Goal: Task Accomplishment & Management: Complete application form

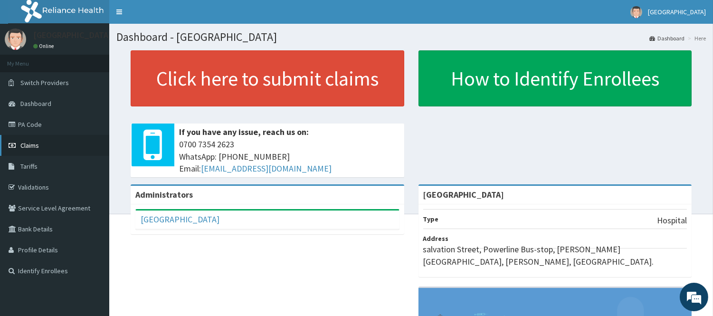
click at [44, 142] on link "Claims" at bounding box center [54, 145] width 109 height 21
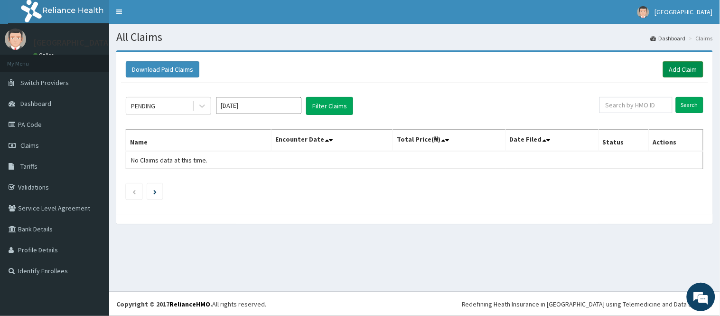
click at [687, 65] on link "Add Claim" at bounding box center [683, 69] width 40 height 16
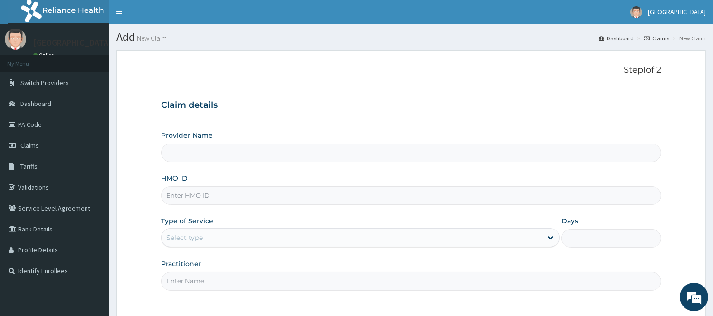
type input "[GEOGRAPHIC_DATA]"
click at [235, 196] on input "HMO ID" at bounding box center [411, 195] width 500 height 19
type input "GTC/10047/B"
click at [217, 240] on div "Select type" at bounding box center [351, 237] width 380 height 15
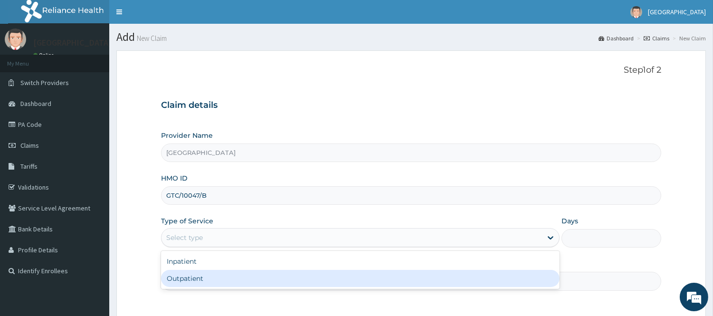
click at [205, 279] on div "Outpatient" at bounding box center [360, 278] width 398 height 17
type input "1"
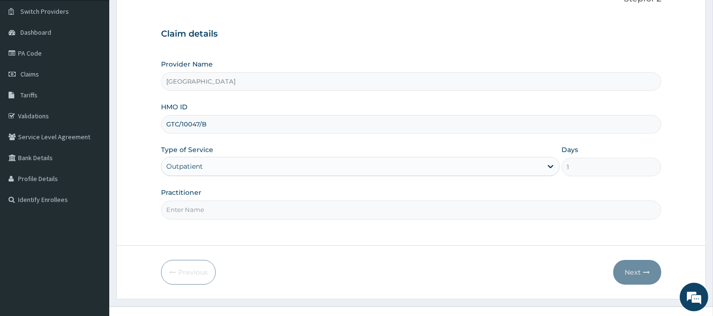
scroll to position [86, 0]
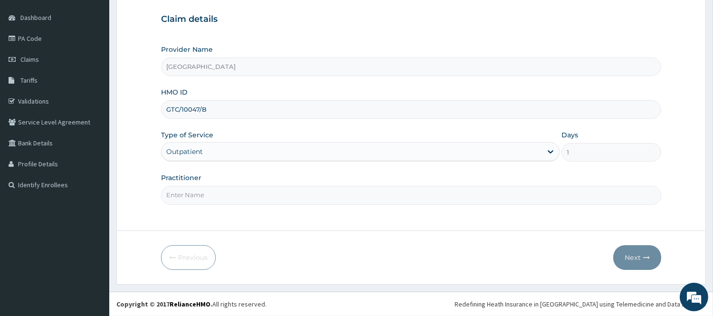
click at [266, 196] on input "Practitioner" at bounding box center [411, 195] width 500 height 19
type input "DR Dike"
click at [629, 254] on button "Next" at bounding box center [637, 257] width 48 height 25
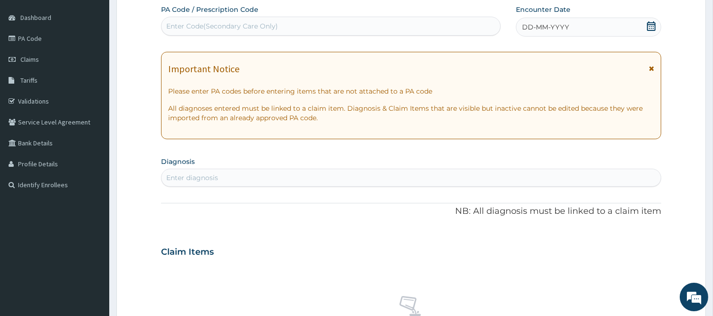
click at [353, 19] on div "Enter Code(Secondary Care Only)" at bounding box center [330, 26] width 339 height 15
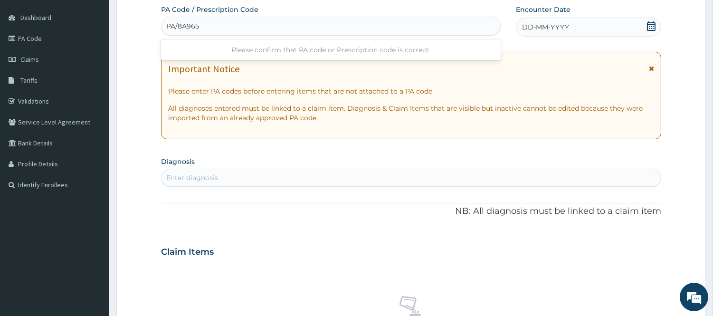
type input "PA/8A965C"
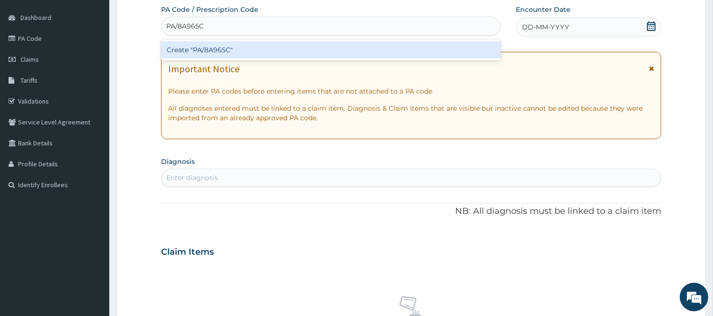
click at [340, 51] on div "Create "PA/8A965C"" at bounding box center [331, 49] width 340 height 17
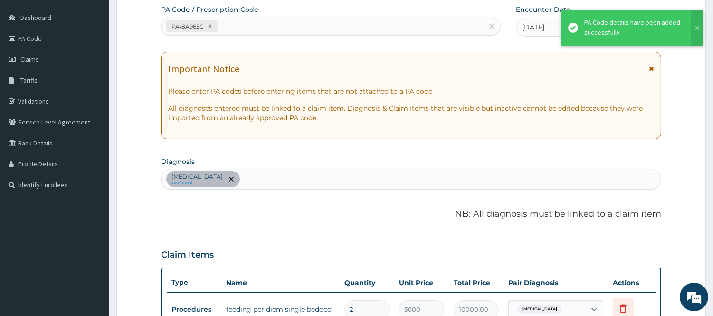
scroll to position [88, 0]
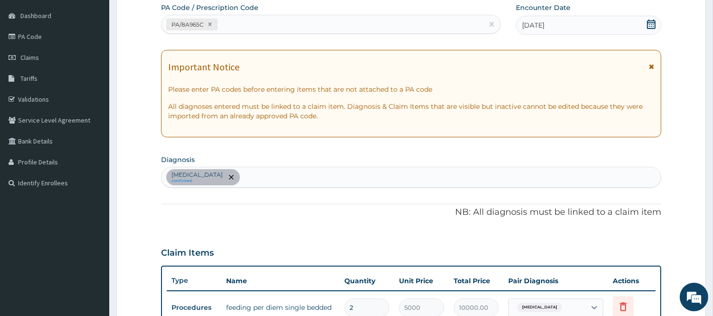
click at [236, 24] on div "PA/8A965C" at bounding box center [321, 25] width 321 height 16
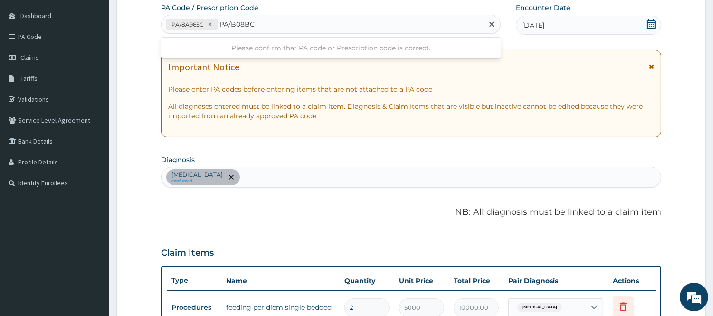
type input "PA/B08BC7"
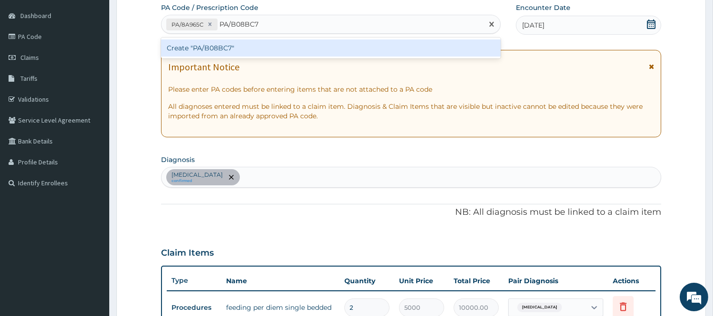
click at [221, 44] on div "Create "PA/B08BC7"" at bounding box center [331, 47] width 340 height 17
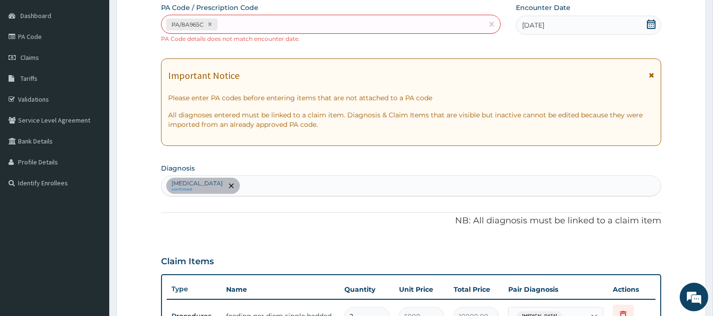
scroll to position [96, 0]
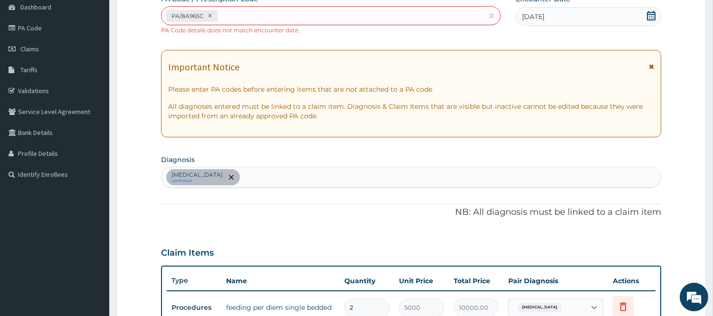
click at [245, 17] on div "PA/8A965C" at bounding box center [321, 16] width 321 height 16
type input "PA/B08BC7"
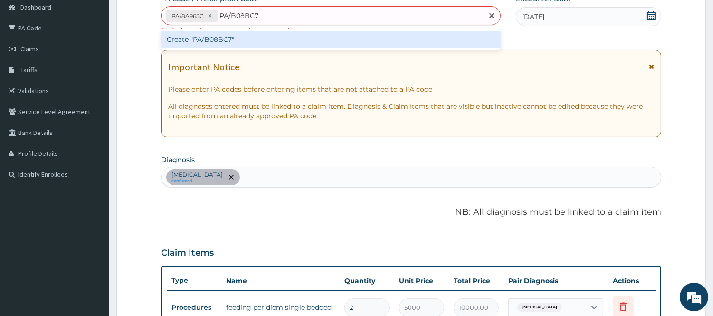
click at [245, 36] on div "Create "PA/B08BC7"" at bounding box center [331, 39] width 340 height 17
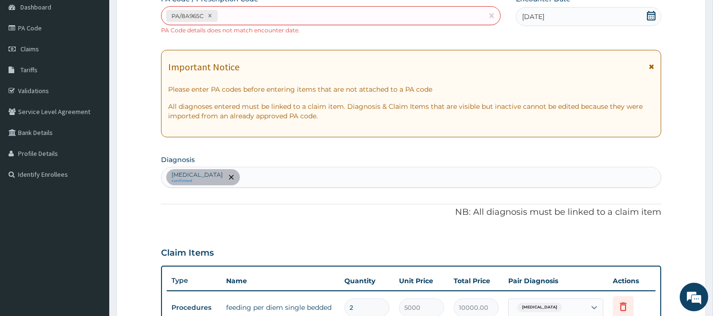
click at [261, 16] on div "PA/8A965C" at bounding box center [321, 16] width 321 height 16
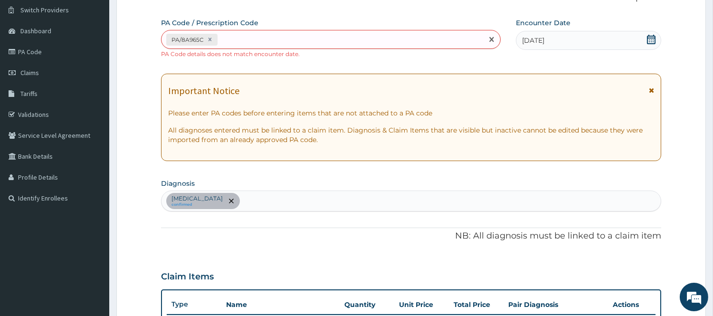
scroll to position [67, 0]
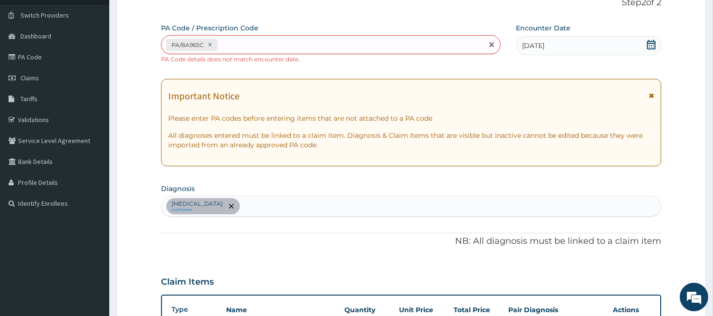
click at [255, 41] on div "PA/8A965C" at bounding box center [321, 45] width 321 height 16
type input "PA/"
click at [209, 45] on icon at bounding box center [209, 44] width 3 height 3
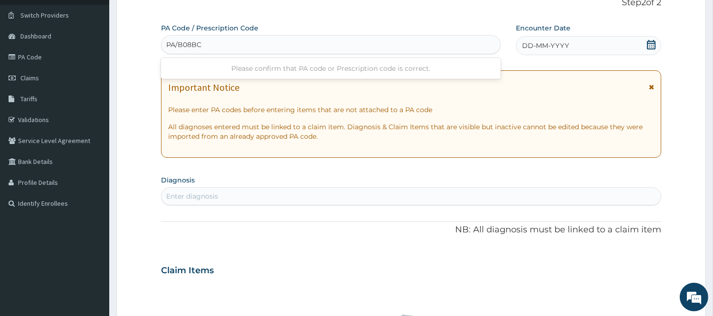
type input "PA/B08BC7"
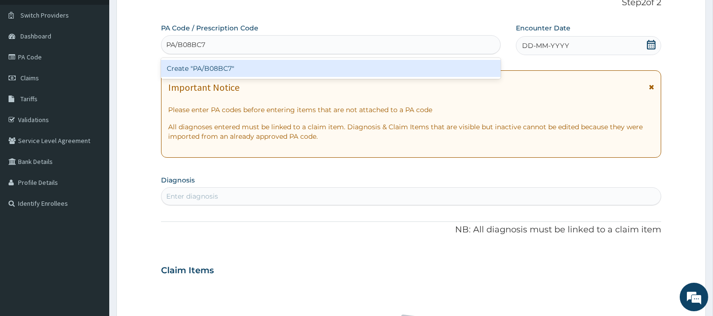
click at [224, 62] on div "Create "PA/B08BC7"" at bounding box center [331, 68] width 340 height 17
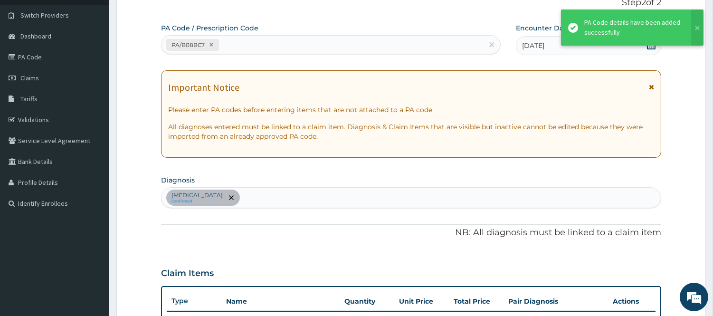
scroll to position [269, 0]
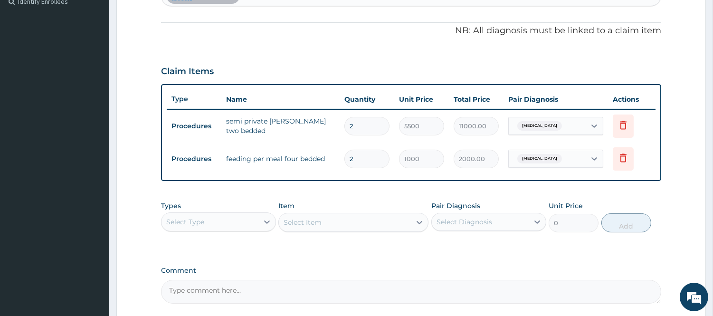
type input "0.00"
type input "6"
type input "6000.00"
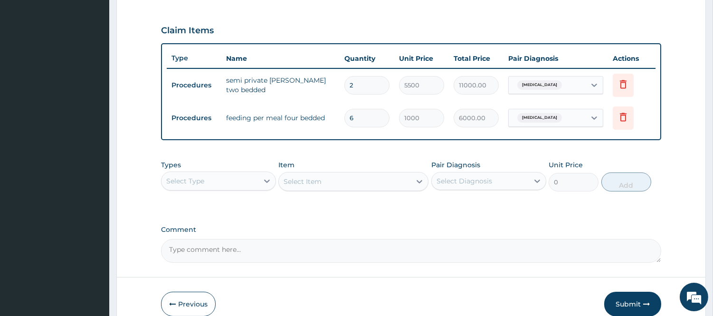
scroll to position [355, 0]
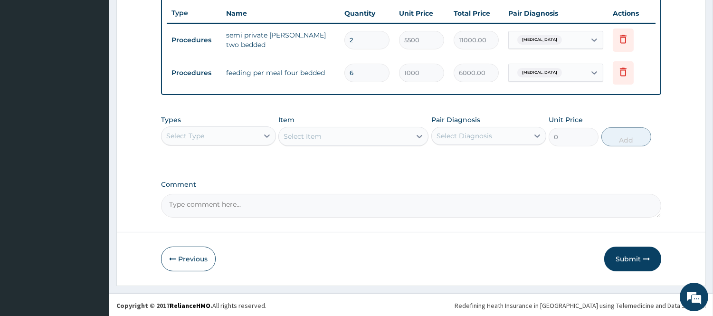
type input "6"
click at [339, 212] on textarea "Comment" at bounding box center [411, 206] width 500 height 24
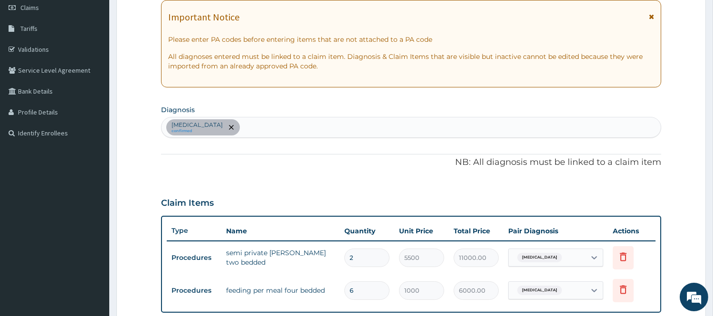
scroll to position [0, 0]
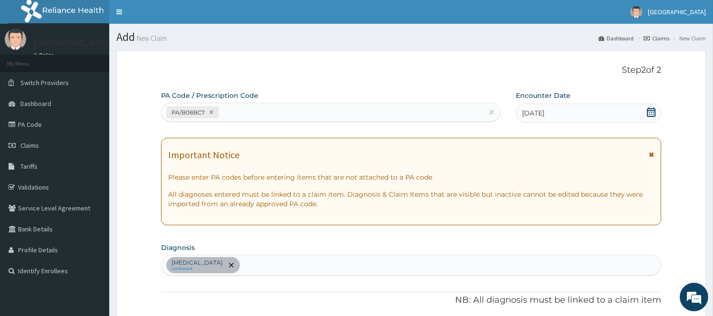
type textarea "feeding is per meal and she was fed three times daily"
click at [239, 110] on div "PA/B08BC7" at bounding box center [321, 112] width 321 height 16
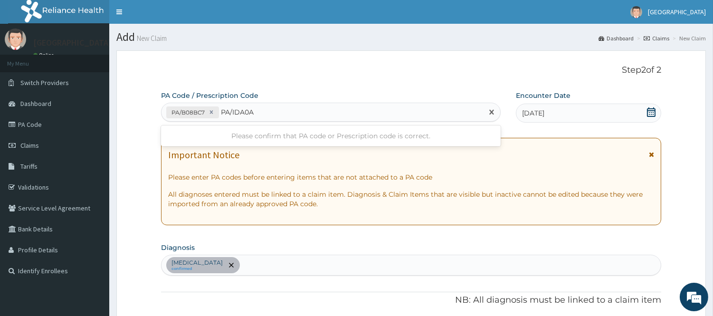
type input "PA/IDA0A6"
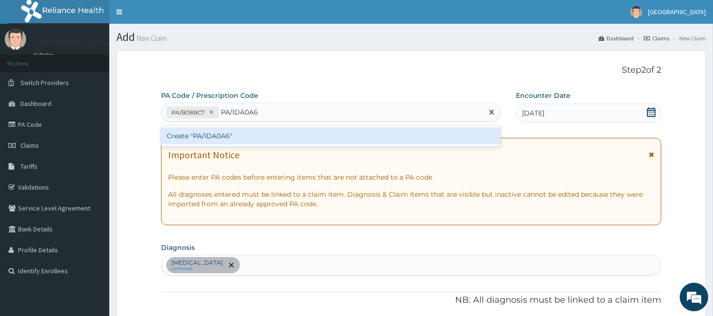
click at [247, 135] on div "Create "PA/IDA0A6"" at bounding box center [331, 135] width 340 height 17
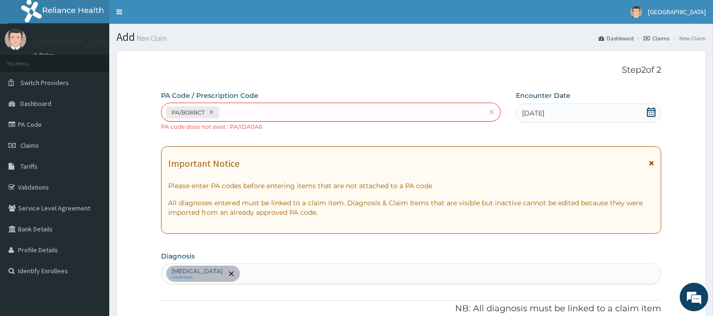
click at [248, 111] on div "PA/B08BC7" at bounding box center [321, 112] width 321 height 16
type input "PA/1DA0A6"
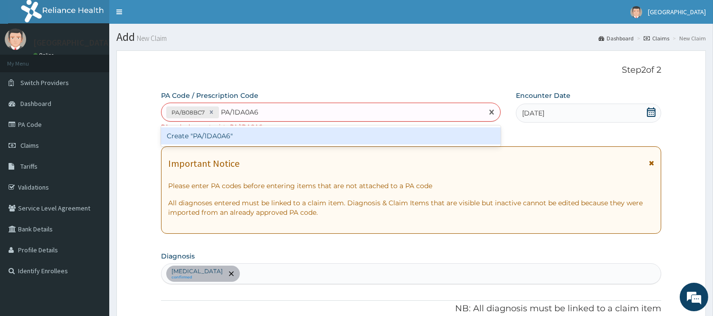
click at [293, 140] on div "Create "PA/1DA0A6"" at bounding box center [331, 135] width 340 height 17
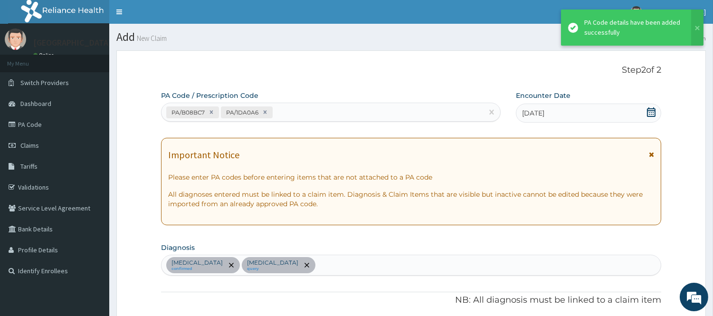
scroll to position [302, 0]
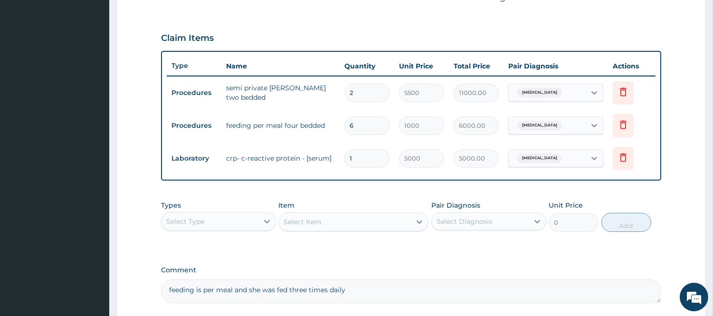
click at [238, 217] on div "Select Type" at bounding box center [209, 221] width 97 height 15
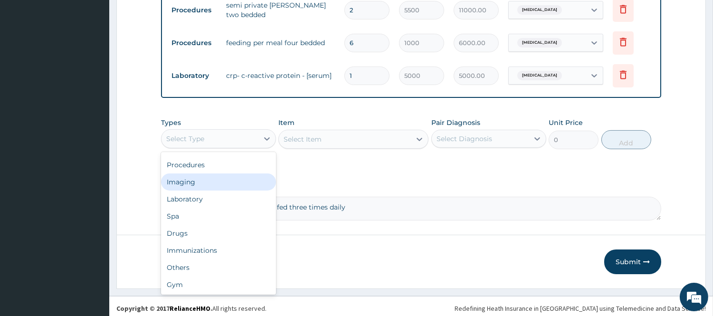
scroll to position [388, 0]
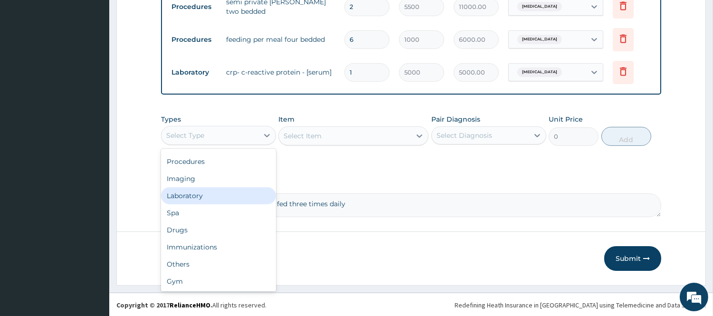
click at [195, 194] on div "Laboratory" at bounding box center [218, 195] width 115 height 17
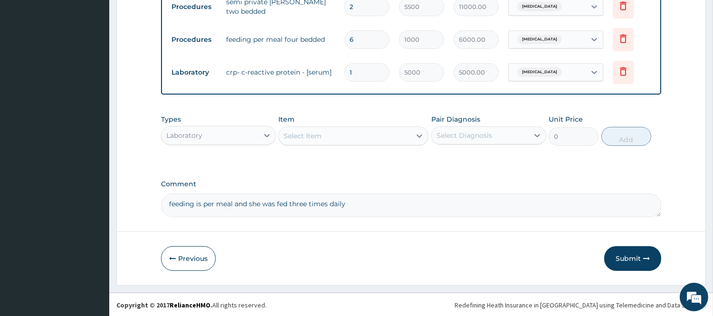
click at [342, 133] on div "Select Item" at bounding box center [345, 135] width 132 height 15
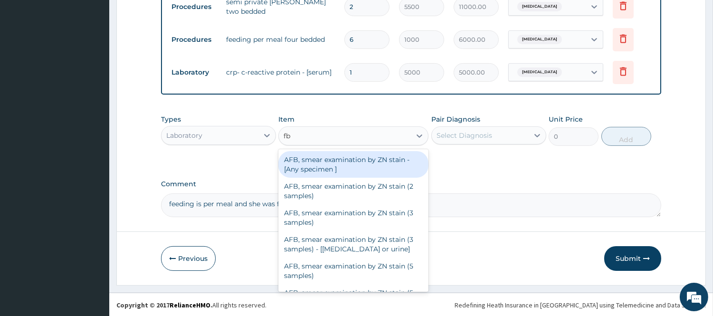
type input "fbc"
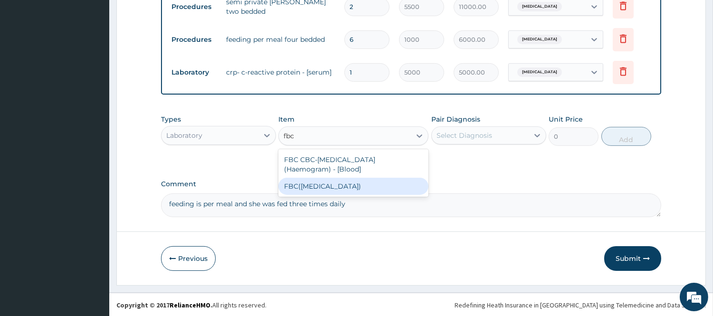
click at [350, 187] on div "FBC(FULL BLOOD COUNT)" at bounding box center [353, 186] width 150 height 17
type input "3500"
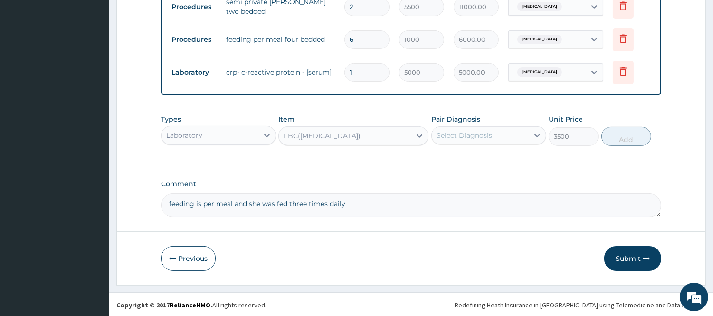
click at [463, 132] on div "Select Diagnosis" at bounding box center [464, 135] width 56 height 9
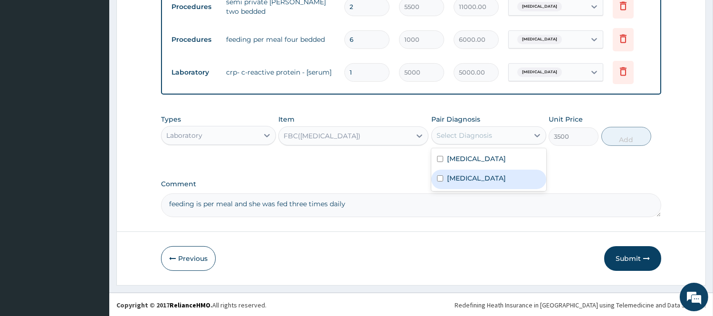
click at [457, 180] on label "Sepsis" at bounding box center [476, 177] width 59 height 9
checkbox input "true"
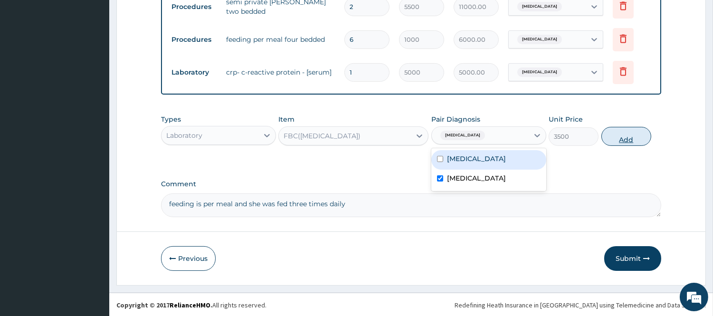
click at [631, 140] on button "Add" at bounding box center [626, 136] width 50 height 19
type input "0"
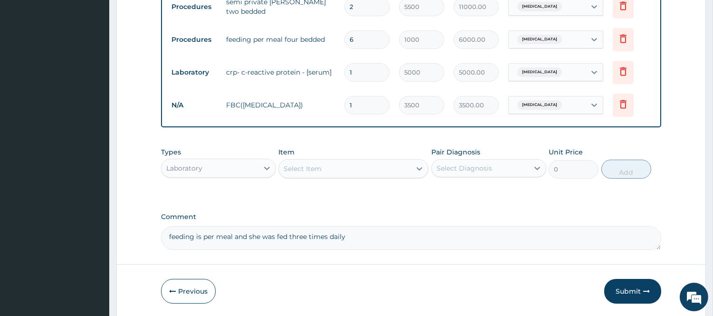
click at [328, 169] on div "Select Item" at bounding box center [345, 168] width 132 height 15
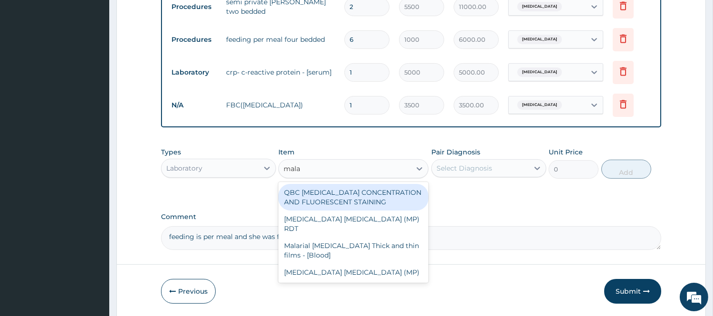
type input "malar"
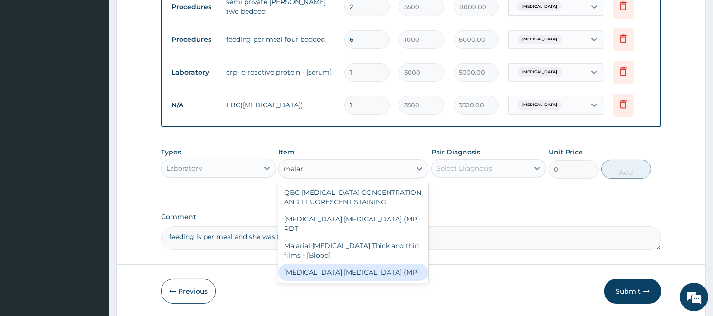
click at [338, 264] on div "Malaria Parasite (MP)" at bounding box center [353, 272] width 150 height 17
type input "1500"
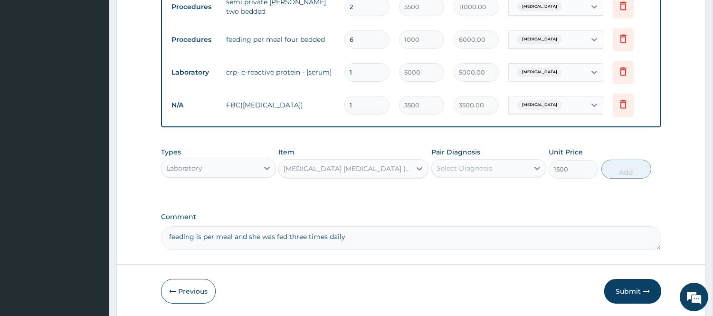
click at [514, 169] on div "Select Diagnosis" at bounding box center [480, 168] width 97 height 15
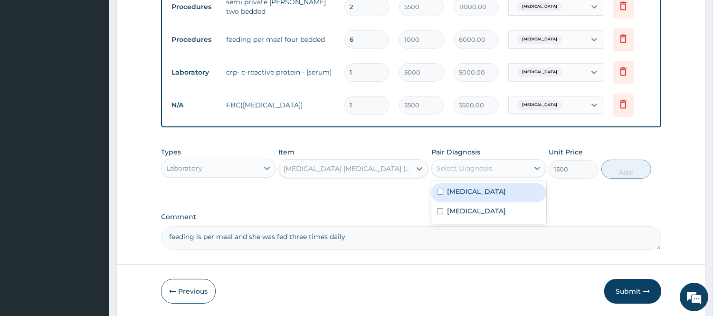
click at [493, 189] on div "Malaria" at bounding box center [488, 192] width 115 height 19
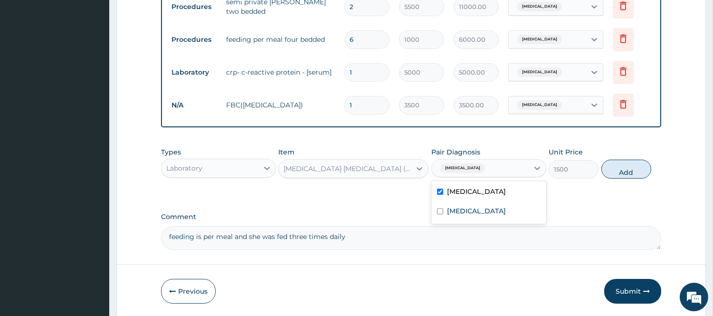
checkbox input "true"
click at [624, 169] on button "Add" at bounding box center [626, 169] width 50 height 19
type input "0"
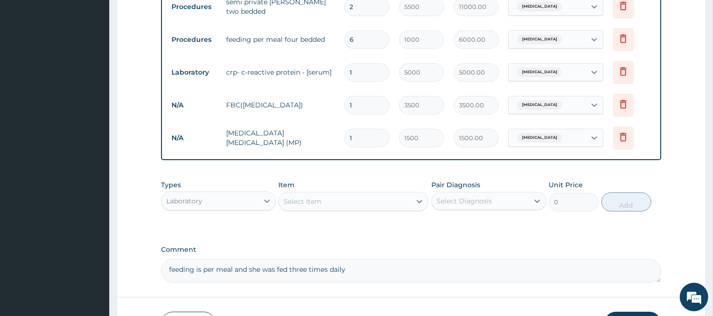
click at [336, 201] on div "Select Item" at bounding box center [345, 201] width 132 height 15
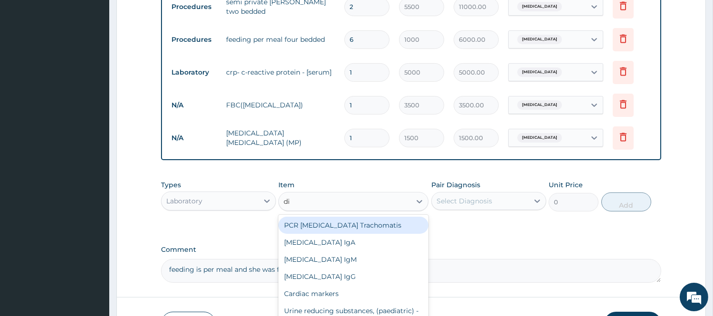
type input "d"
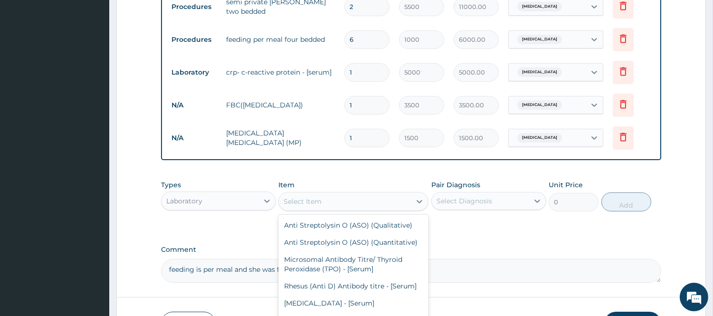
click at [249, 189] on div "Types Laboratory" at bounding box center [218, 195] width 115 height 31
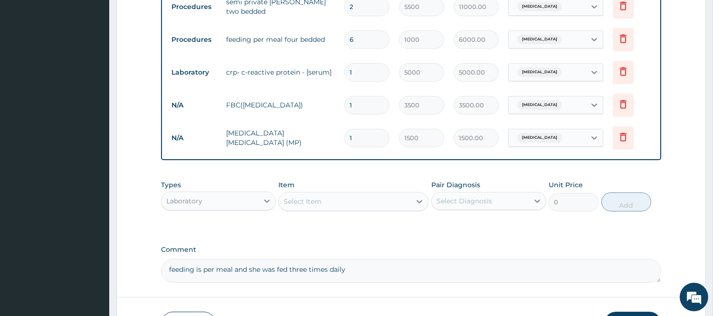
click at [246, 201] on div "Laboratory" at bounding box center [209, 200] width 97 height 15
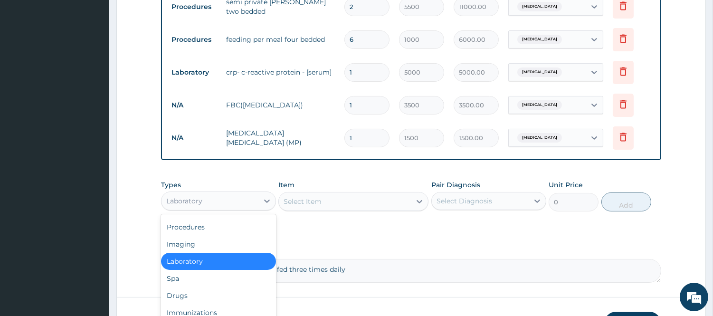
scroll to position [32, 0]
click at [190, 289] on div "Drugs" at bounding box center [218, 295] width 115 height 17
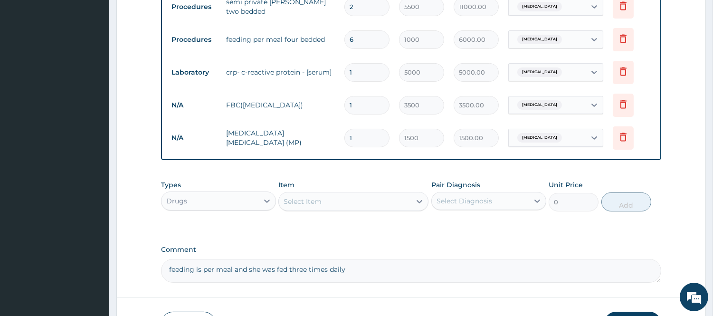
click at [346, 198] on div "Select Item" at bounding box center [345, 201] width 132 height 15
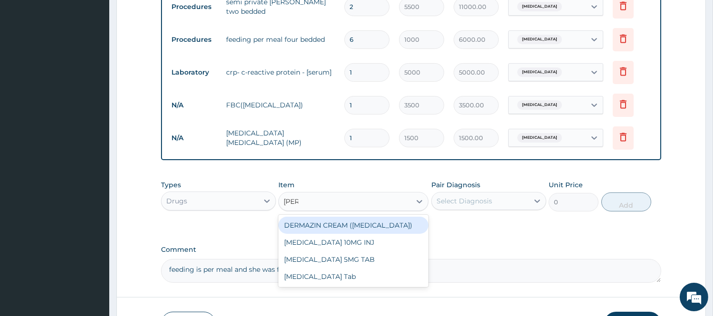
type input "diaze"
click at [350, 231] on div "DIAZEPAM 10MG INJ" at bounding box center [353, 225] width 150 height 17
type input "1050"
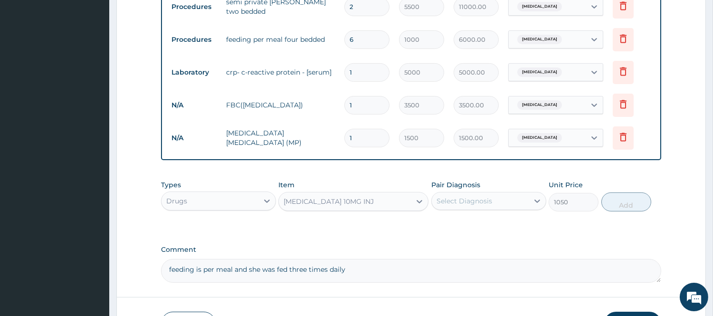
click at [468, 206] on div "Select Diagnosis" at bounding box center [480, 200] width 97 height 15
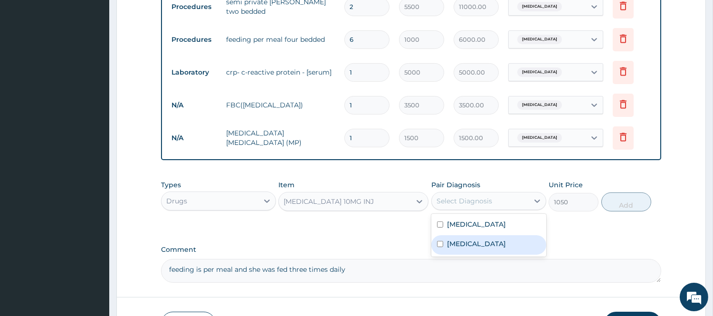
click at [452, 235] on div "Sepsis" at bounding box center [488, 244] width 115 height 19
checkbox input "true"
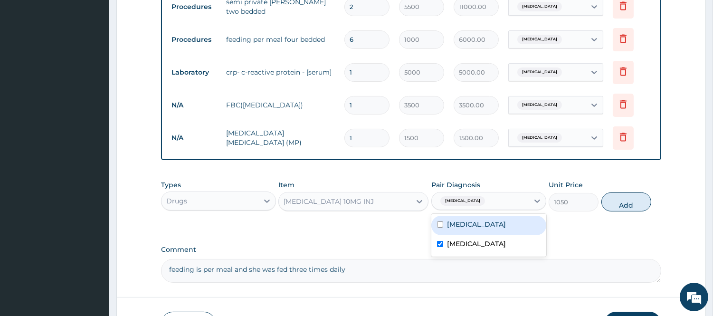
click at [455, 228] on label "Malaria" at bounding box center [476, 223] width 59 height 9
checkbox input "true"
click at [620, 201] on button "Add" at bounding box center [626, 201] width 50 height 19
type input "0"
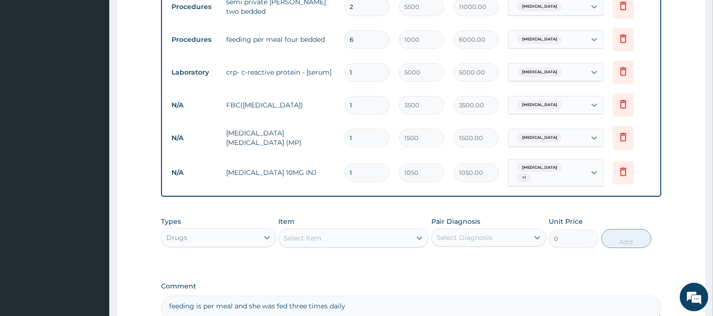
click at [368, 230] on div "Select Item" at bounding box center [345, 237] width 132 height 15
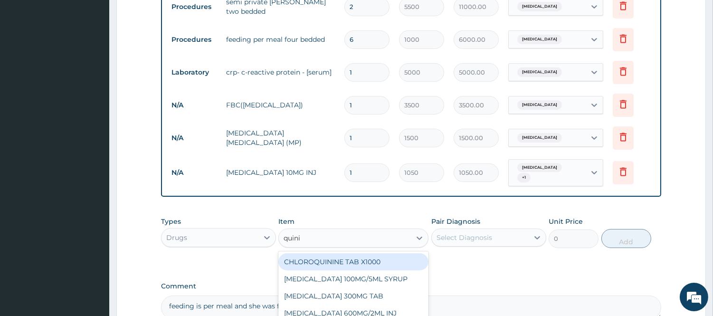
type input "quinin"
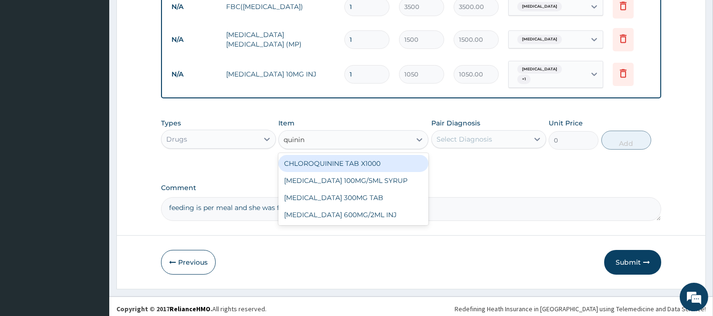
scroll to position [488, 0]
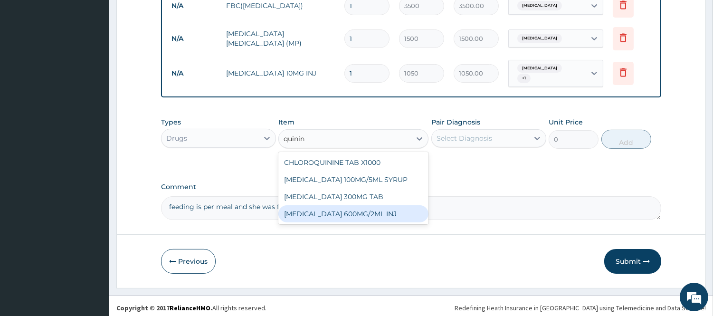
click at [353, 208] on div "QUININE 600MG/2ML INJ" at bounding box center [353, 213] width 150 height 17
type input "2100"
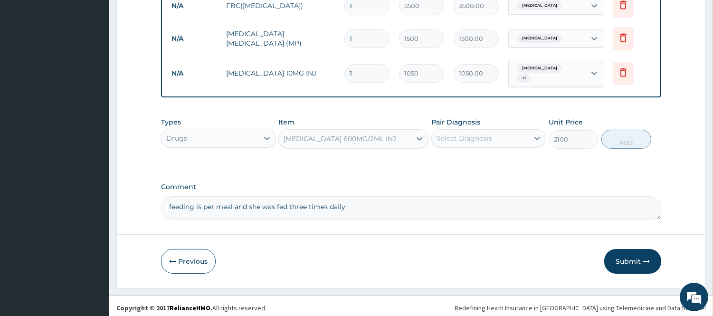
click at [453, 133] on div "Select Diagnosis" at bounding box center [464, 137] width 56 height 9
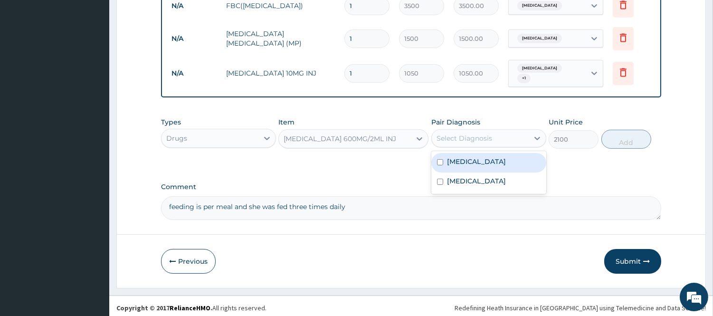
click at [478, 153] on div "Malaria" at bounding box center [488, 162] width 115 height 19
checkbox input "true"
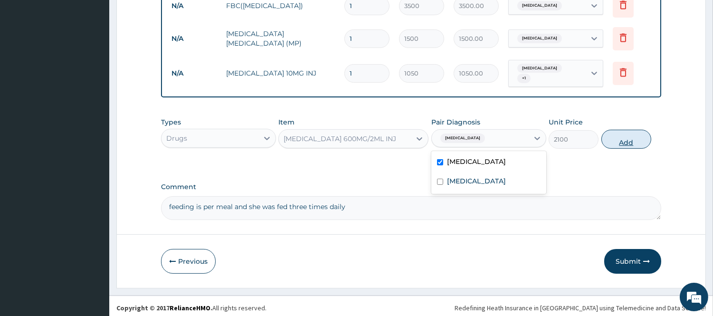
click at [621, 135] on button "Add" at bounding box center [626, 139] width 50 height 19
type input "0"
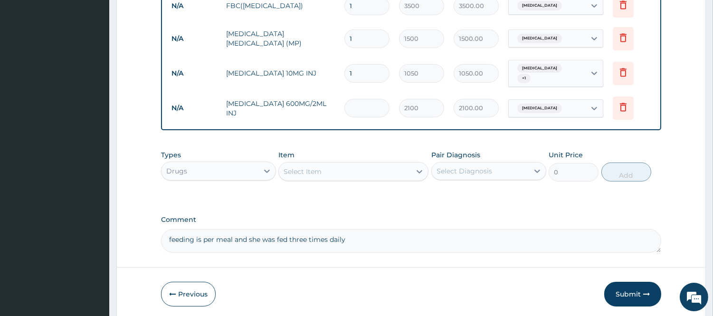
type input "0.00"
type input "2"
type input "4200.00"
type input "2"
click at [368, 171] on div "Select Item" at bounding box center [345, 171] width 132 height 15
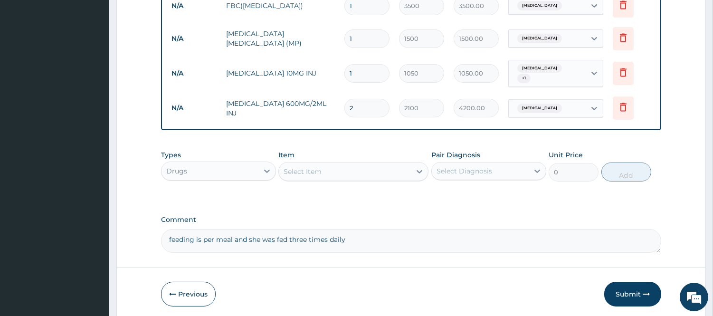
click at [368, 171] on div "Select Item" at bounding box center [345, 171] width 132 height 15
click at [384, 171] on div "Select Item" at bounding box center [345, 171] width 132 height 15
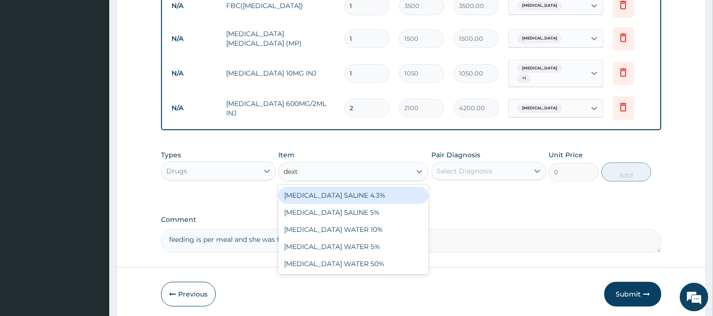
type input "dextr"
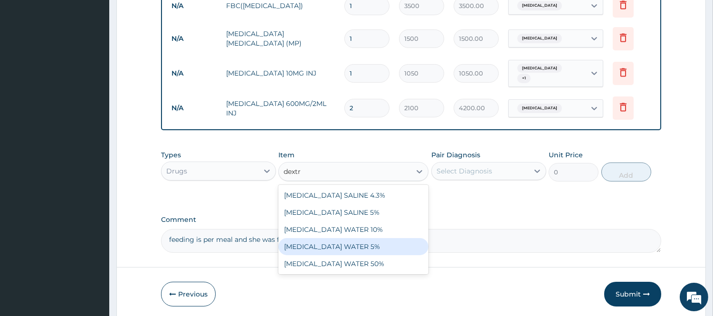
click at [366, 247] on div "DEXTROSE WATER 5%" at bounding box center [353, 246] width 150 height 17
type input "1312.5"
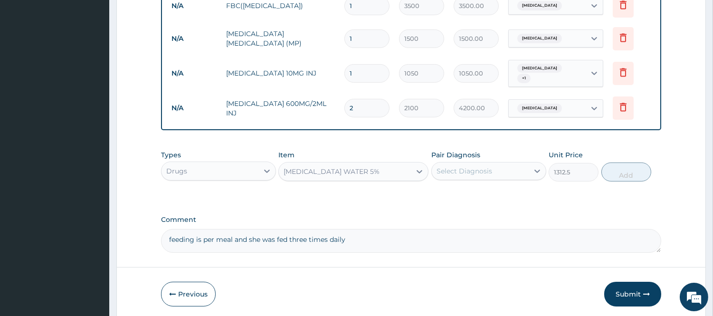
click at [465, 167] on div "Select Diagnosis" at bounding box center [464, 170] width 56 height 9
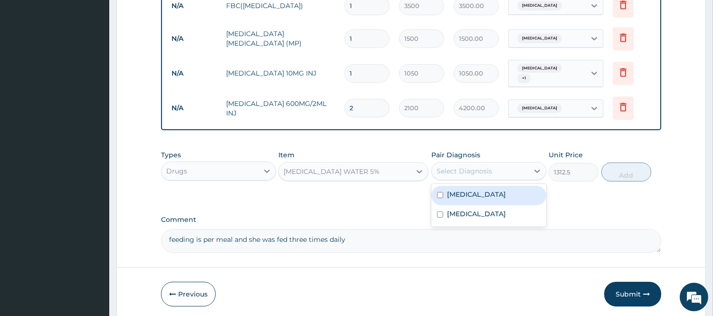
click at [462, 189] on label "Malaria" at bounding box center [476, 193] width 59 height 9
checkbox input "true"
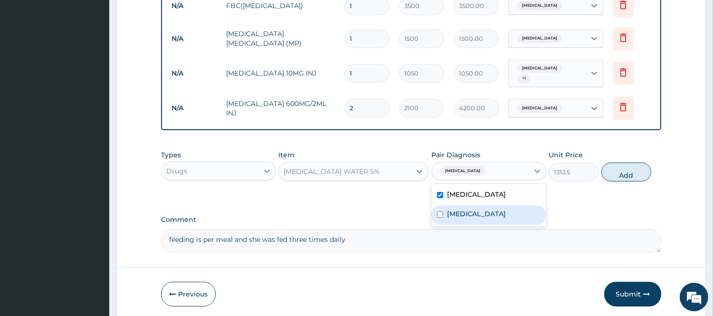
click at [461, 209] on label "Sepsis" at bounding box center [476, 213] width 59 height 9
checkbox input "true"
click at [624, 173] on button "Add" at bounding box center [626, 171] width 50 height 19
type input "0"
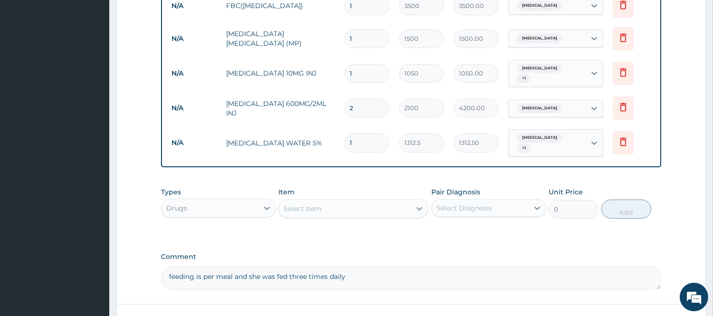
click at [362, 135] on input "1" at bounding box center [366, 142] width 45 height 19
type input "0.00"
type input "3"
type input "3937.50"
type input "3"
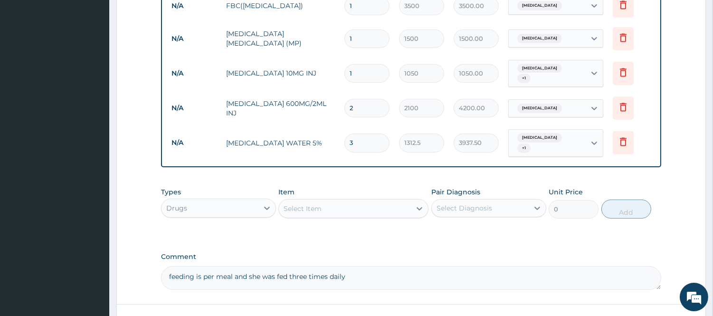
click at [350, 201] on div "Select Item" at bounding box center [345, 208] width 132 height 15
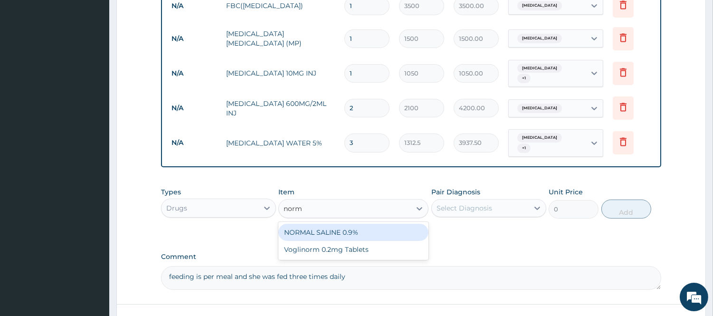
type input "norma"
click at [363, 224] on div "NORMAL SALINE 0.9%" at bounding box center [353, 232] width 150 height 17
type input "1312.5"
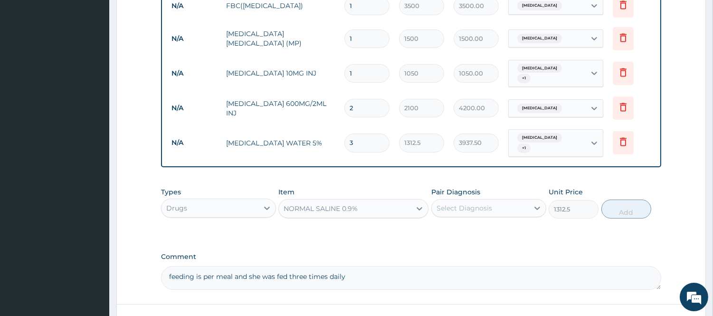
click at [480, 203] on div "Select Diagnosis" at bounding box center [464, 207] width 56 height 9
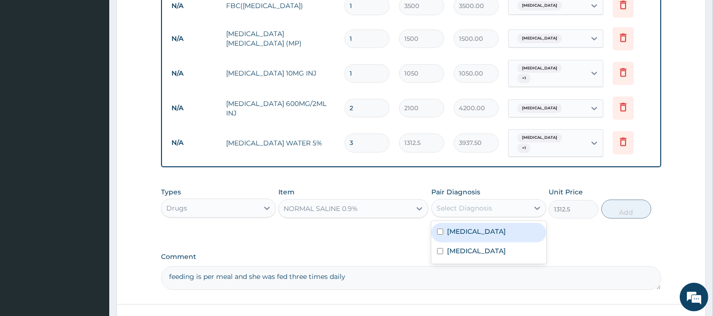
click at [469, 227] on label "Malaria" at bounding box center [476, 231] width 59 height 9
checkbox input "true"
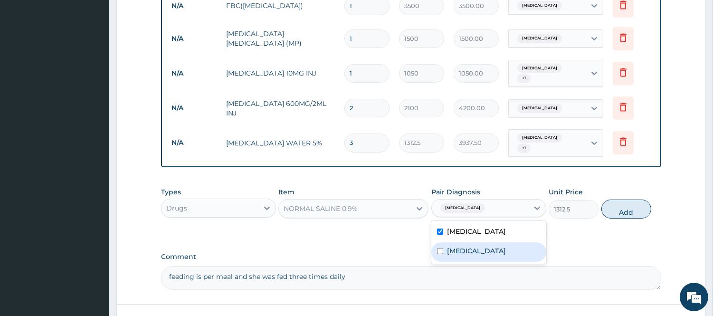
click at [471, 242] on div "Sepsis" at bounding box center [488, 251] width 115 height 19
checkbox input "true"
click at [625, 202] on button "Add" at bounding box center [626, 208] width 50 height 19
type input "0"
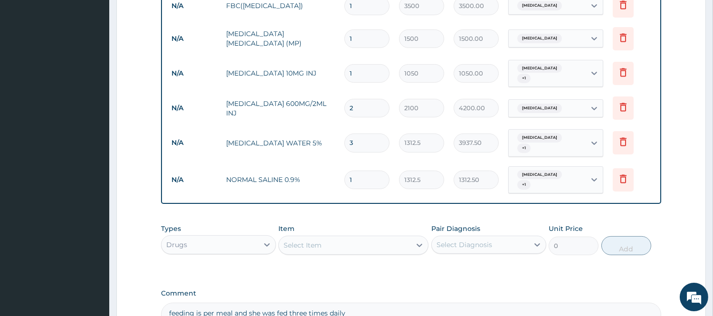
type input "0.00"
type input "2"
type input "2625.00"
type input "2"
click at [353, 241] on div "Select Item" at bounding box center [345, 244] width 132 height 15
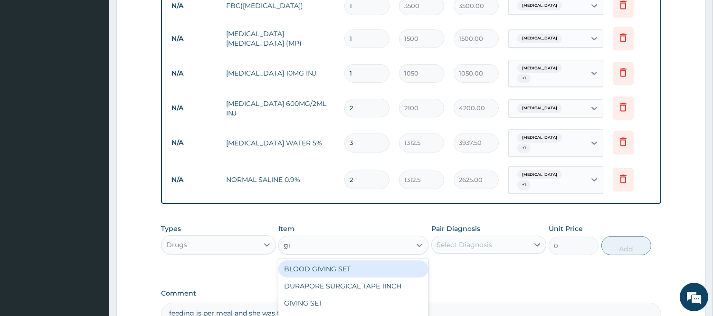
type input "giv"
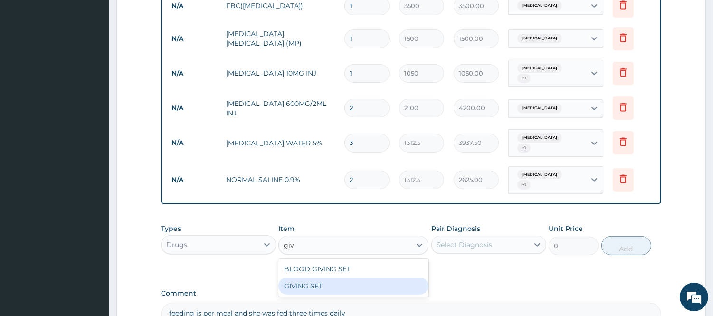
click at [381, 277] on div "GIVING SET" at bounding box center [353, 285] width 150 height 17
type input "525"
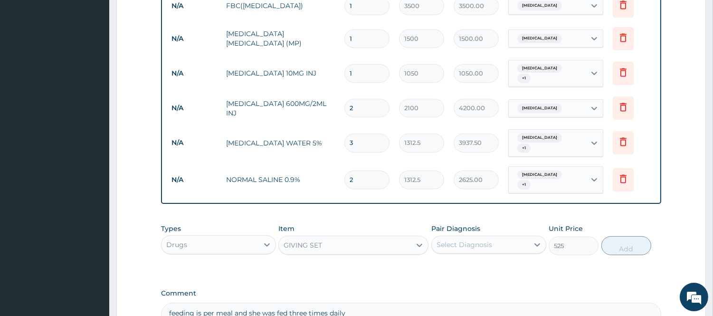
click at [458, 240] on div "Select Diagnosis" at bounding box center [464, 244] width 56 height 9
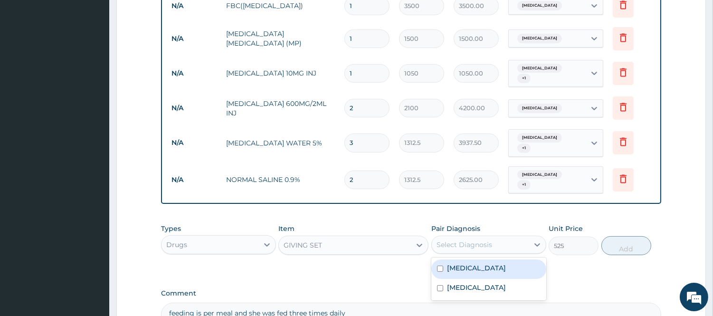
click at [476, 262] on div "Malaria" at bounding box center [488, 268] width 115 height 19
checkbox input "true"
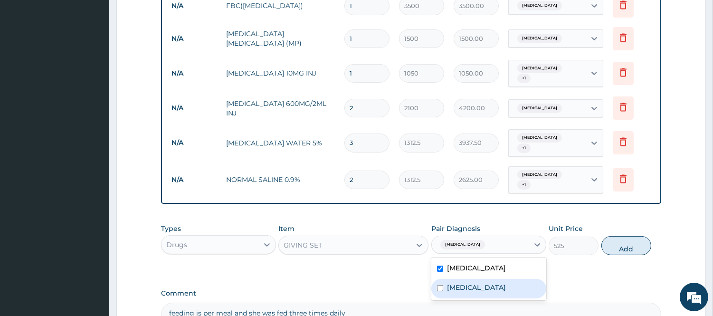
click at [488, 279] on div "Sepsis" at bounding box center [488, 288] width 115 height 19
click at [502, 279] on div "Sepsis" at bounding box center [488, 288] width 115 height 19
checkbox input "true"
click at [624, 236] on button "Add" at bounding box center [626, 245] width 50 height 19
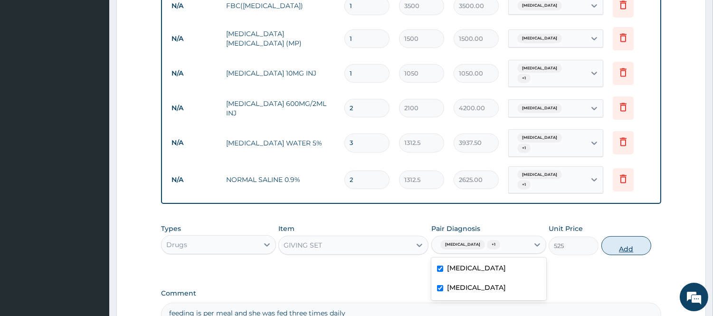
type input "0"
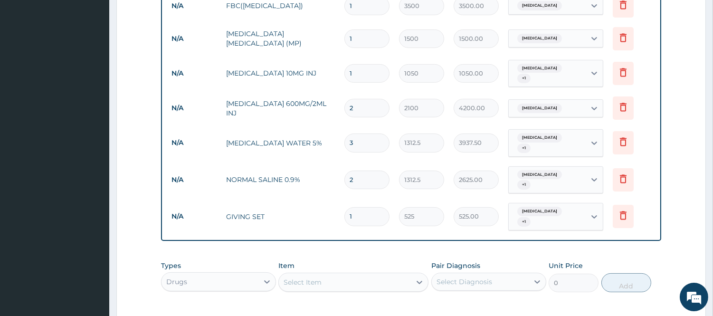
click at [395, 274] on div "Select Item" at bounding box center [345, 281] width 132 height 15
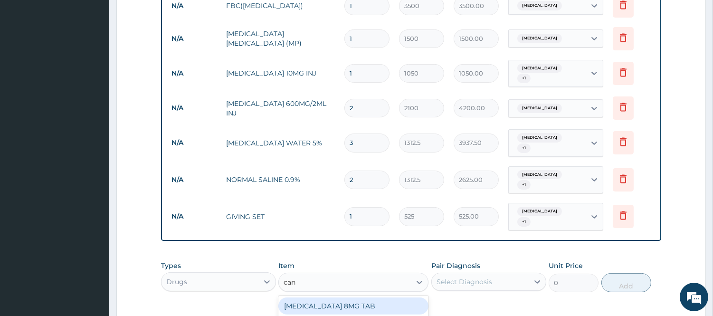
type input "cann"
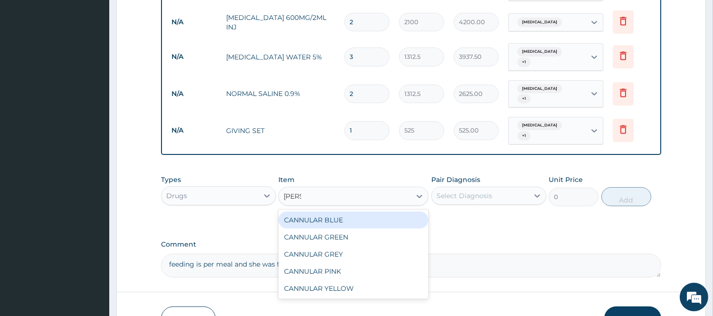
scroll to position [620, 0]
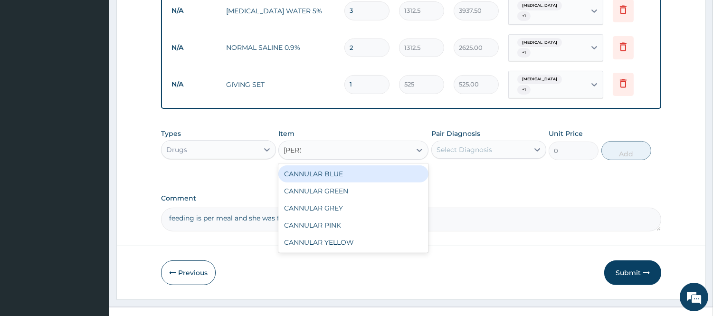
click at [335, 165] on div "CANNULAR BLUE" at bounding box center [353, 173] width 150 height 17
type input "525"
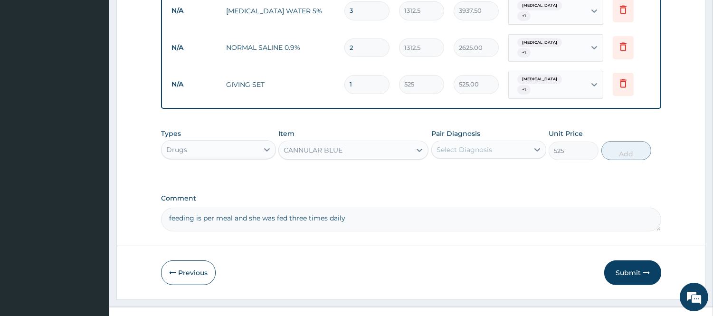
click at [476, 145] on div "Select Diagnosis" at bounding box center [464, 149] width 56 height 9
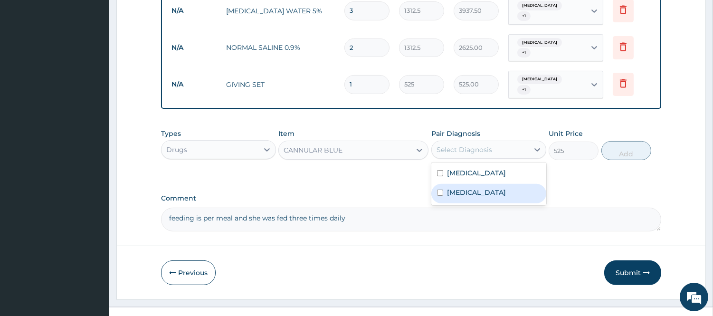
click at [461, 188] on label "Sepsis" at bounding box center [476, 192] width 59 height 9
checkbox input "true"
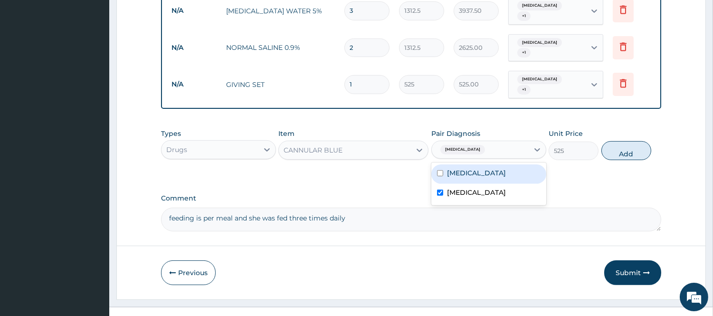
click at [472, 164] on div "Malaria" at bounding box center [488, 173] width 115 height 19
checkbox input "true"
click at [627, 141] on button "Add" at bounding box center [626, 150] width 50 height 19
type input "0"
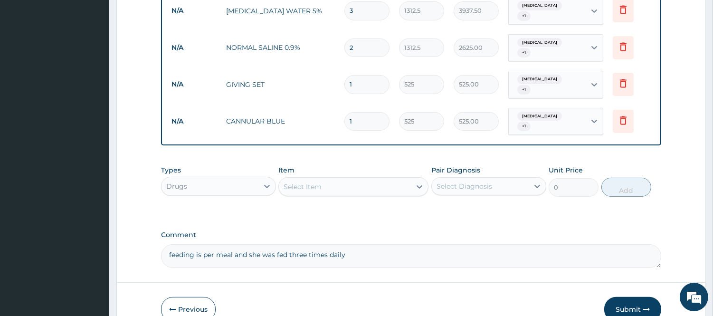
click at [350, 179] on div "Select Item" at bounding box center [345, 186] width 132 height 15
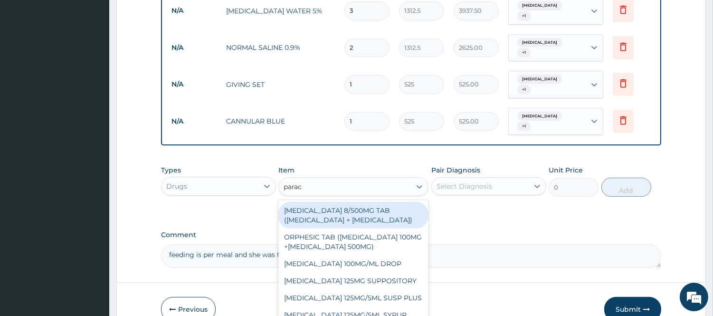
type input "parace"
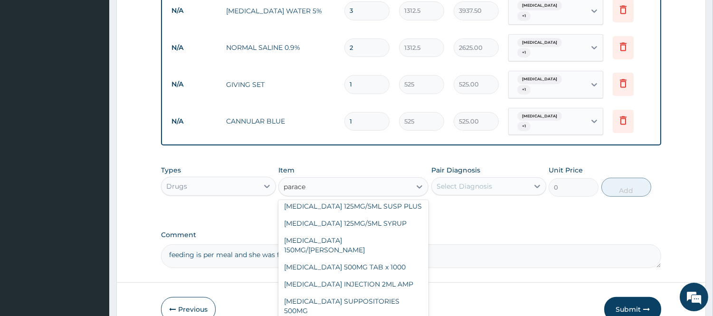
scroll to position [113, 0]
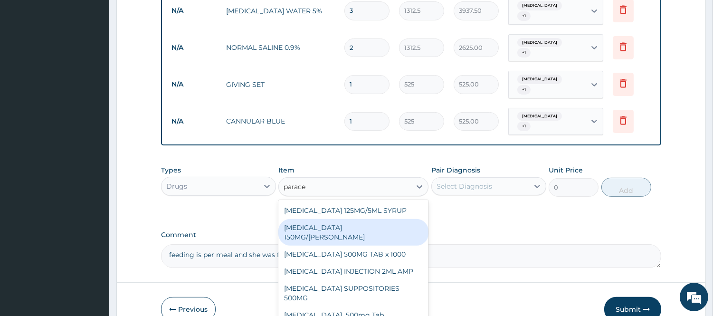
click at [387, 222] on div "PARACETAMOL 150MG/ML VIAL" at bounding box center [353, 232] width 150 height 27
type input "724.5"
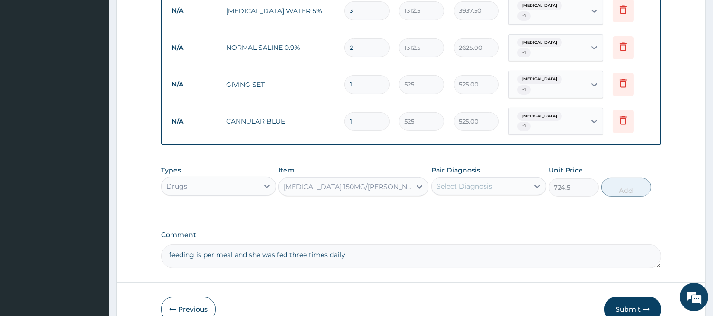
click at [456, 181] on div "Select Diagnosis" at bounding box center [464, 185] width 56 height 9
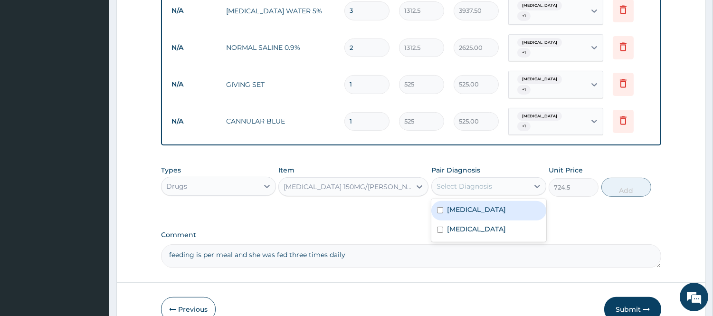
click at [455, 205] on label "Malaria" at bounding box center [476, 209] width 59 height 9
checkbox input "true"
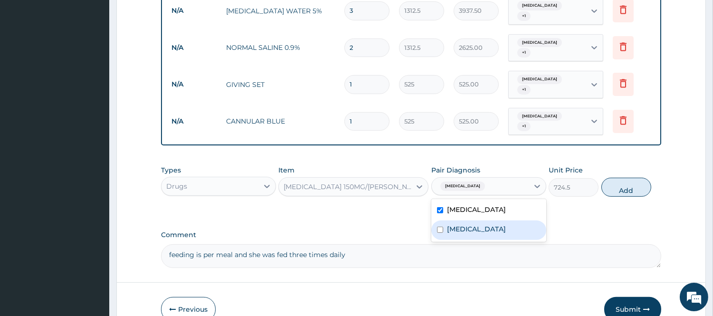
click at [474, 220] on div "Sepsis" at bounding box center [488, 229] width 115 height 19
checkbox input "true"
click at [417, 182] on icon at bounding box center [419, 186] width 9 height 9
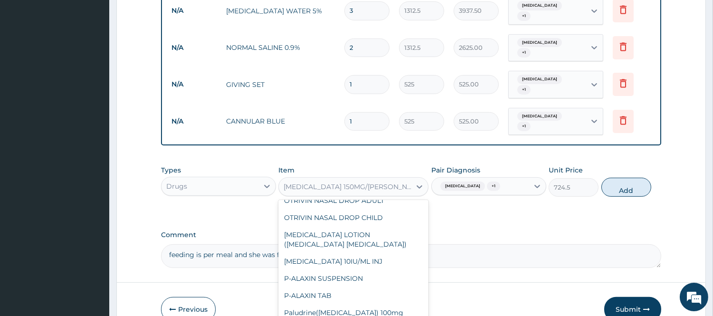
scroll to position [11710, 0]
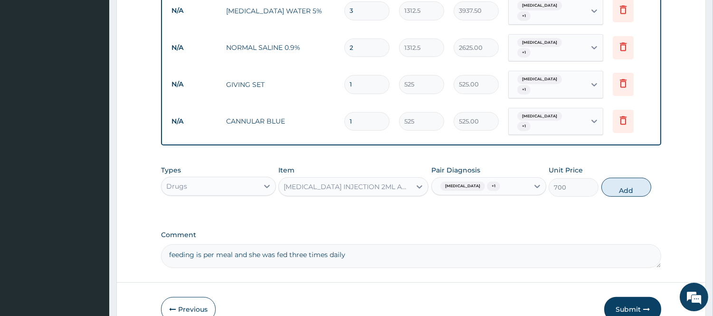
click at [392, 182] on div "PARACETAMOL INJECTION 2ML AMP" at bounding box center [347, 186] width 128 height 9
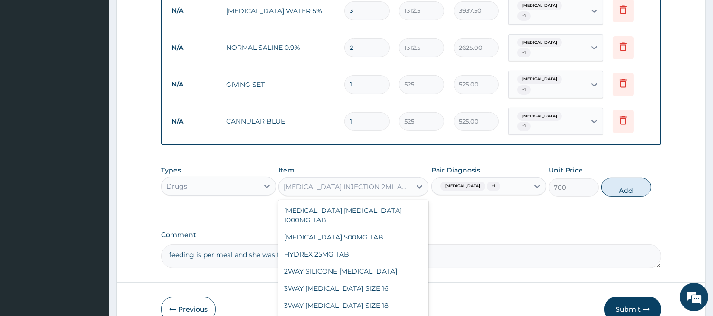
scroll to position [11655, 0]
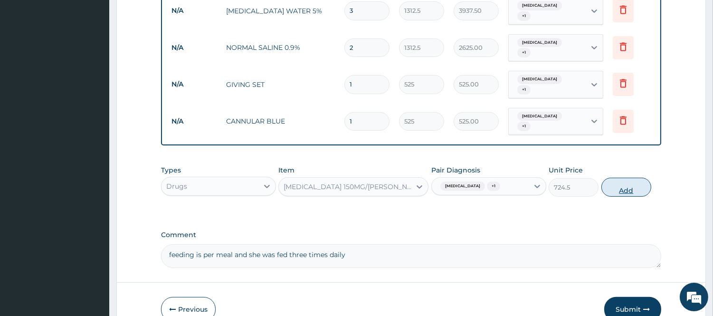
click at [620, 178] on button "Add" at bounding box center [626, 187] width 50 height 19
type input "0"
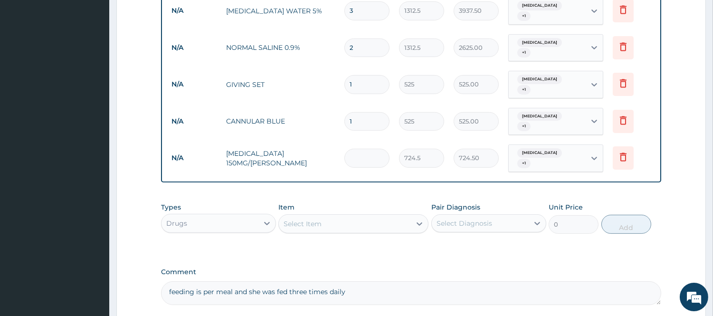
type input "0.00"
type input "8"
type input "5796.00"
type input "0.00"
type input "1"
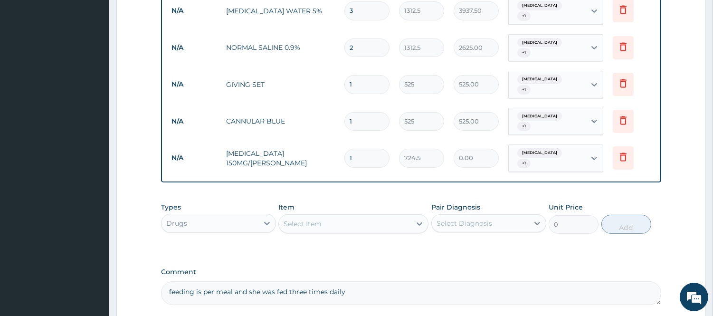
type input "724.50"
type input "16"
type input "11592.00"
type input "1"
type input "724.50"
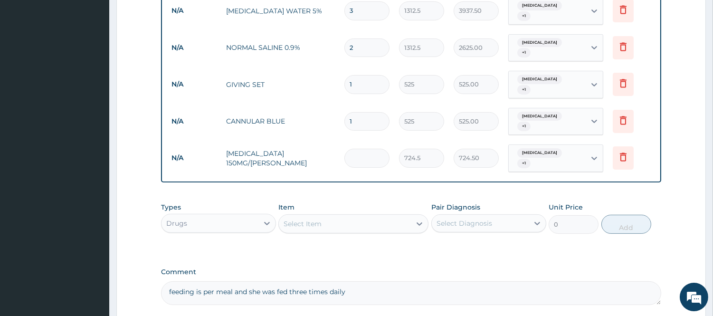
type input "0.00"
type input "8"
type input "5796.00"
type input "8"
click at [326, 216] on div "Select Item" at bounding box center [345, 223] width 132 height 15
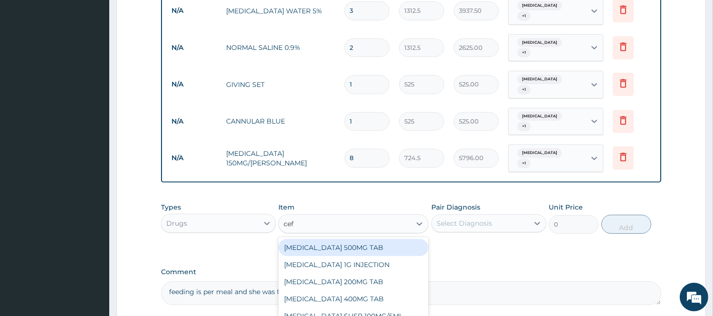
type input "ceft"
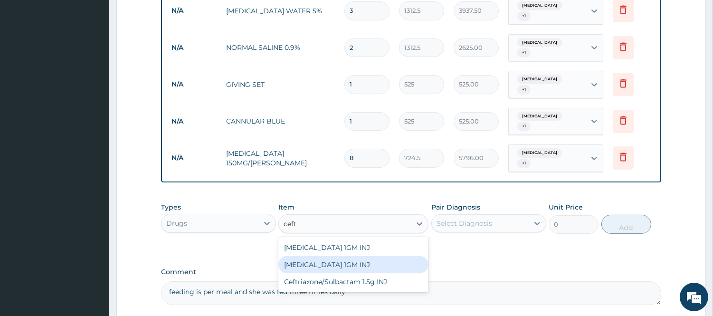
click at [344, 256] on div "CEFTRIAXONE 1GM INJ" at bounding box center [353, 264] width 150 height 17
type input "1400"
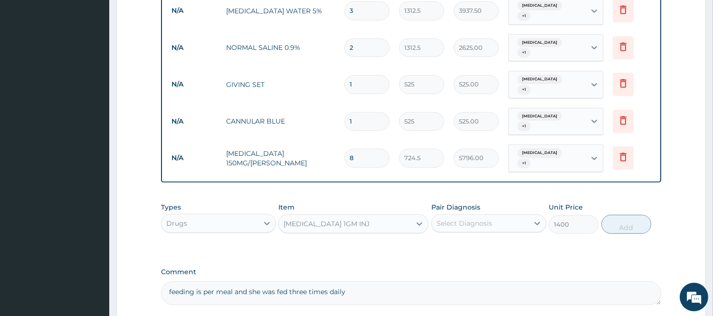
click at [465, 218] on div "Select Diagnosis" at bounding box center [464, 222] width 56 height 9
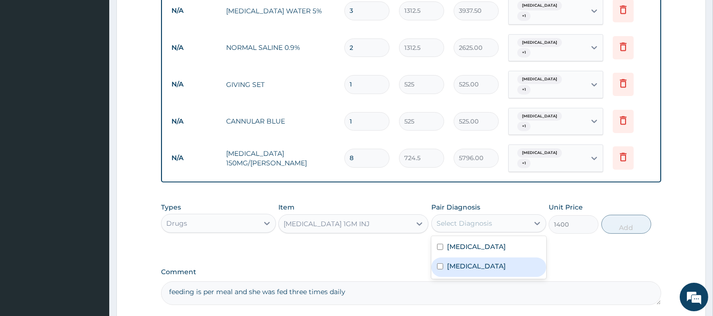
click at [452, 261] on label "Sepsis" at bounding box center [476, 265] width 59 height 9
checkbox input "true"
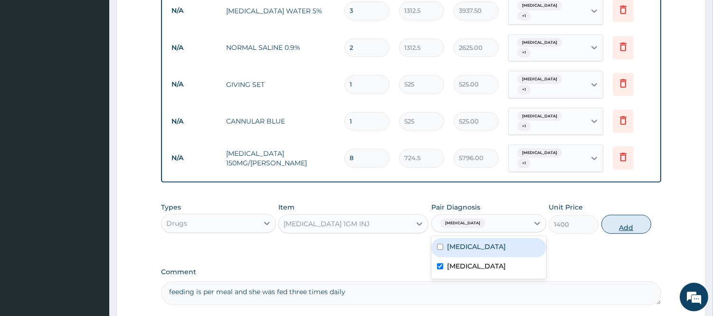
click at [628, 215] on button "Add" at bounding box center [626, 224] width 50 height 19
type input "0"
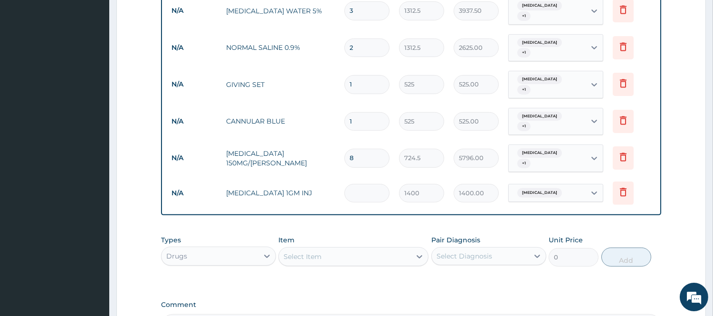
type input "0.00"
type input "6"
type input "8400.00"
type input "6"
click at [307, 252] on div "Select Item" at bounding box center [302, 256] width 38 height 9
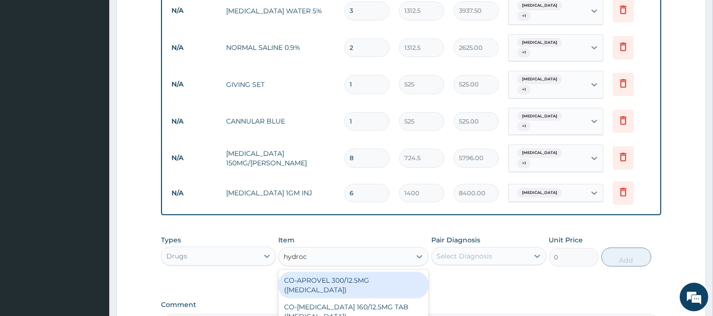
type input "hydroco"
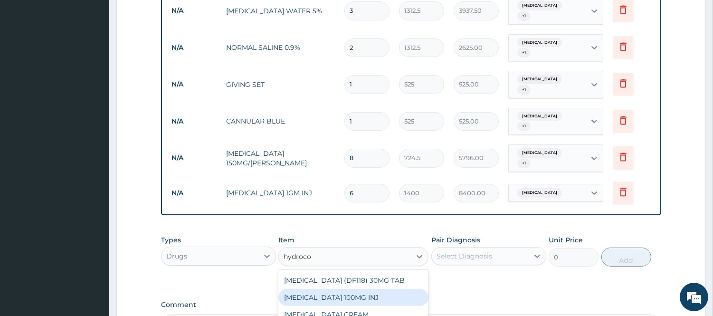
click at [333, 289] on div "HYDROCORTISONE 100MG INJ" at bounding box center [353, 297] width 150 height 17
type input "700"
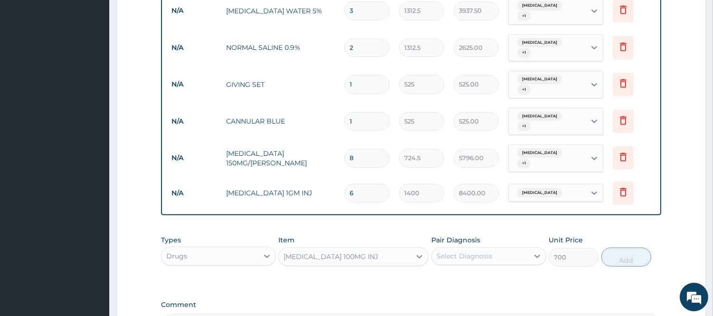
click at [475, 251] on div "Select Diagnosis" at bounding box center [464, 255] width 56 height 9
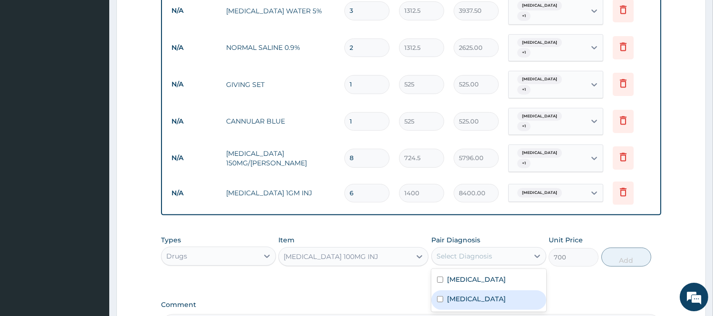
click at [467, 294] on label "Sepsis" at bounding box center [476, 298] width 59 height 9
checkbox input "true"
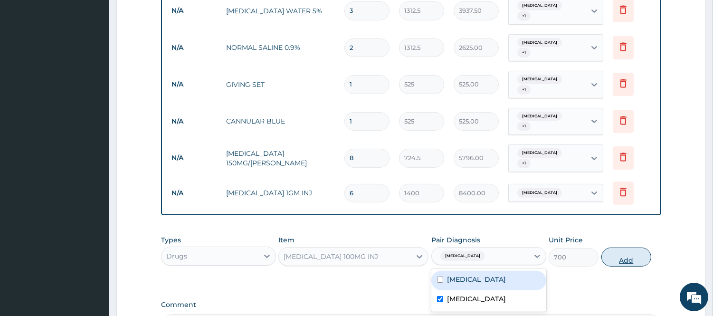
click at [616, 247] on button "Add" at bounding box center [626, 256] width 50 height 19
type input "0"
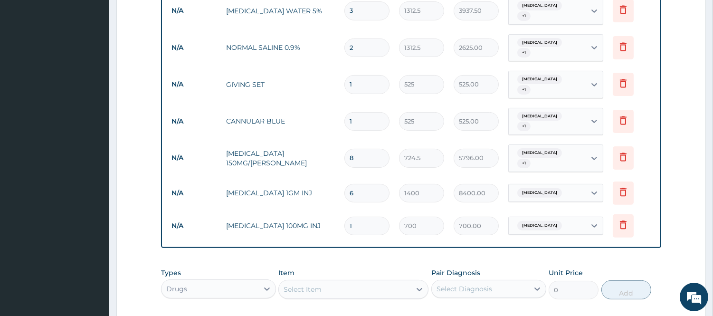
click at [374, 282] on div "Select Item" at bounding box center [345, 289] width 132 height 15
type input "u"
type input "augme"
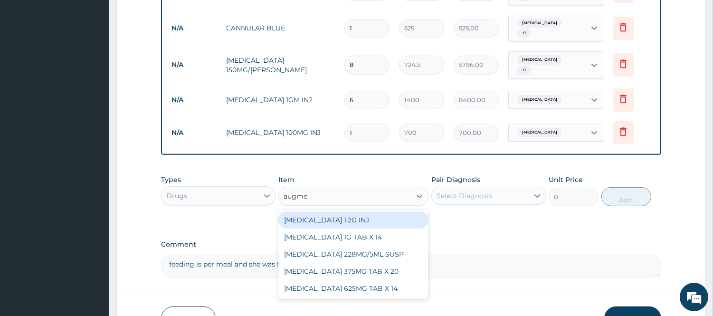
scroll to position [752, 0]
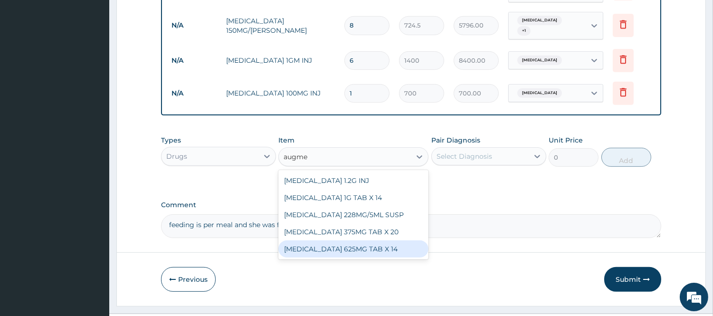
click at [376, 240] on div "AUGMENTIN 625MG TAB X 14" at bounding box center [353, 248] width 150 height 17
type input "1417.5"
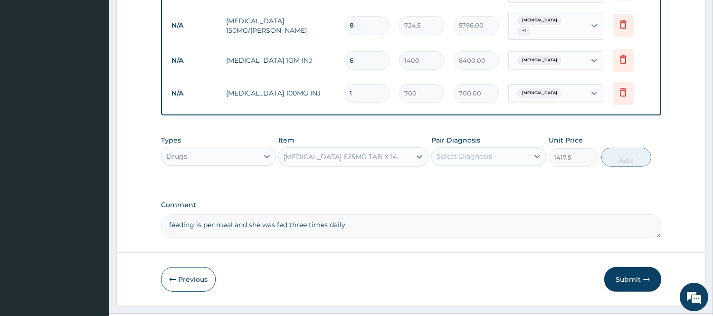
click at [469, 151] on div "Select Diagnosis" at bounding box center [464, 155] width 56 height 9
drag, startPoint x: 431, startPoint y: 133, endPoint x: 410, endPoint y: 133, distance: 20.9
click at [410, 133] on div "Types Drugs Item AUGMENTIN 625MG TAB X 14 Pair Diagnosis option Sepsis, selecte…" at bounding box center [411, 151] width 500 height 41
click at [410, 149] on div "AUGMENTIN 625MG TAB X 14" at bounding box center [345, 156] width 132 height 15
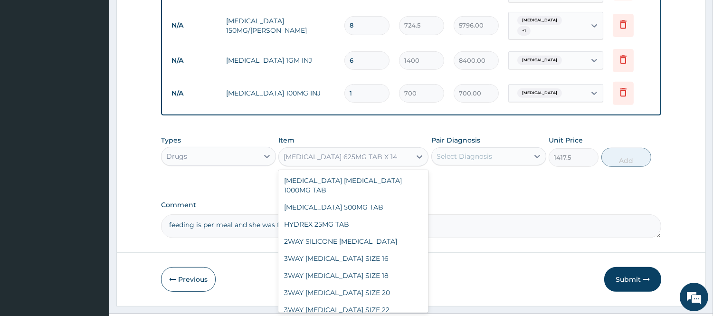
scroll to position [1802, 0]
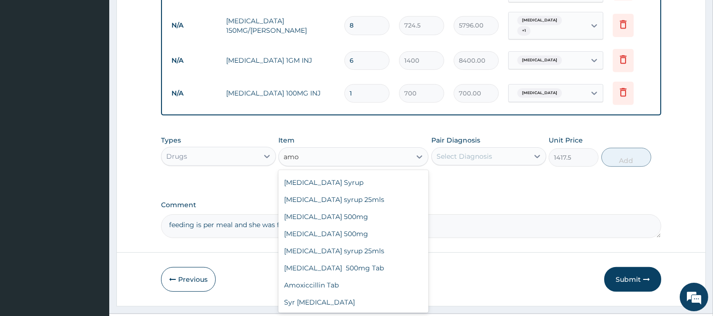
type input "amox"
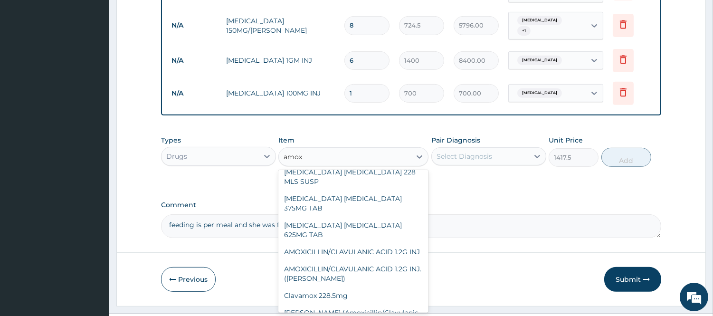
scroll to position [127, 0]
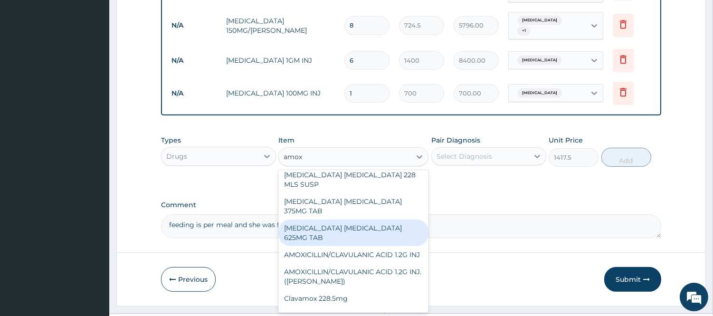
click at [324, 219] on div "AMOXICILLIN CLAVULANIC ACID 625MG TAB" at bounding box center [353, 232] width 150 height 27
type input "140.62503"
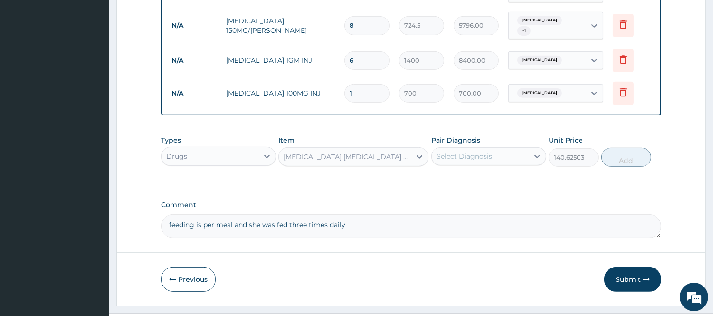
click at [452, 151] on div "Select Diagnosis" at bounding box center [464, 155] width 56 height 9
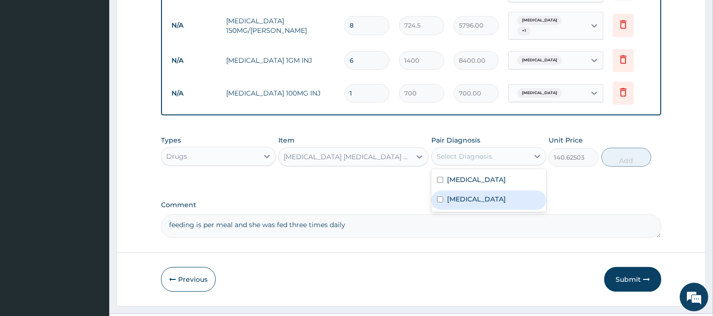
click at [457, 194] on label "Sepsis" at bounding box center [476, 198] width 59 height 9
checkbox input "true"
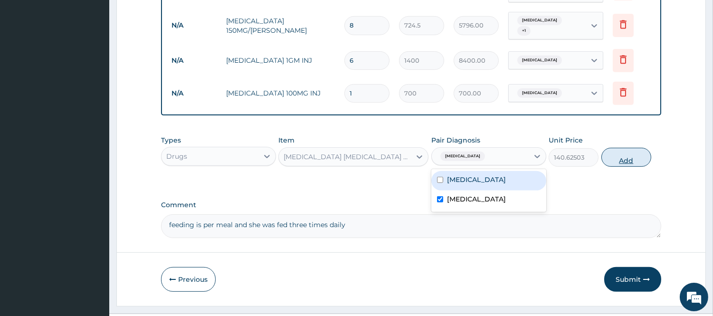
click at [623, 148] on button "Add" at bounding box center [626, 157] width 50 height 19
type input "0"
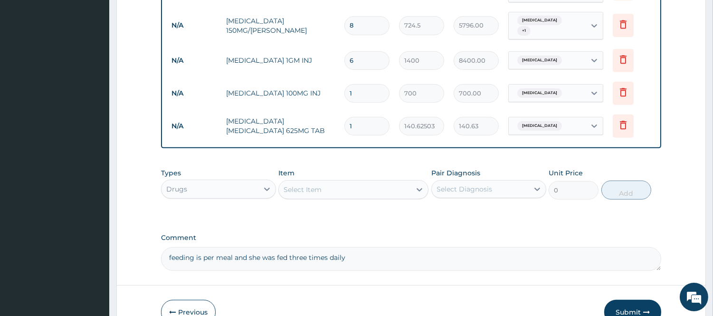
type input "10"
type input "1406.25"
type input "1"
type input "140.63"
type input "0.00"
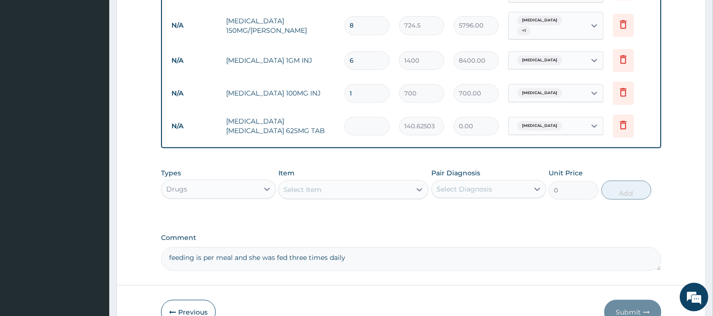
type input "1"
type input "140.63"
type input "10"
type input "1406.25"
type input "10"
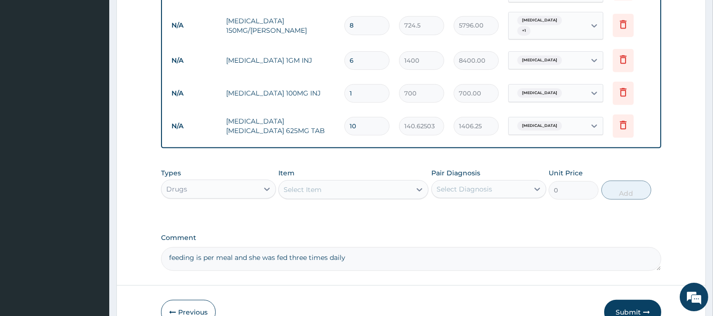
click at [349, 182] on div "Select Item" at bounding box center [345, 189] width 132 height 15
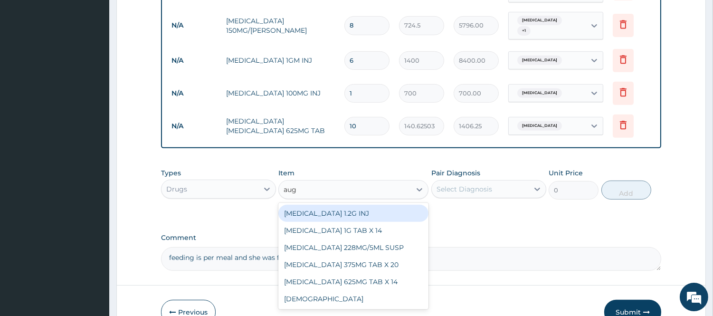
type input "augm"
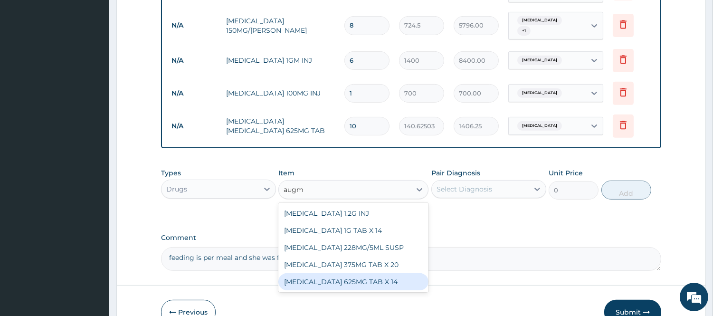
click at [344, 273] on div "AUGMENTIN 625MG TAB X 14" at bounding box center [353, 281] width 150 height 17
type input "1417.5"
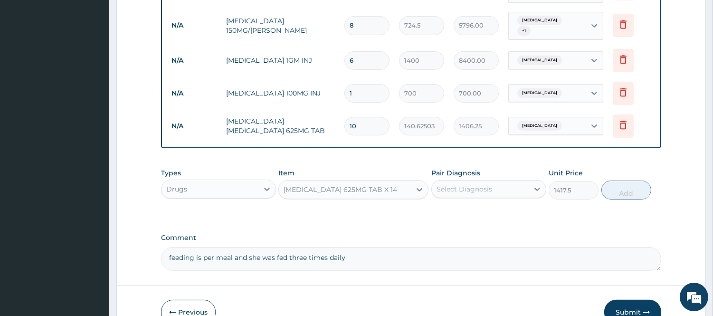
click at [471, 184] on div "Select Diagnosis" at bounding box center [464, 188] width 56 height 9
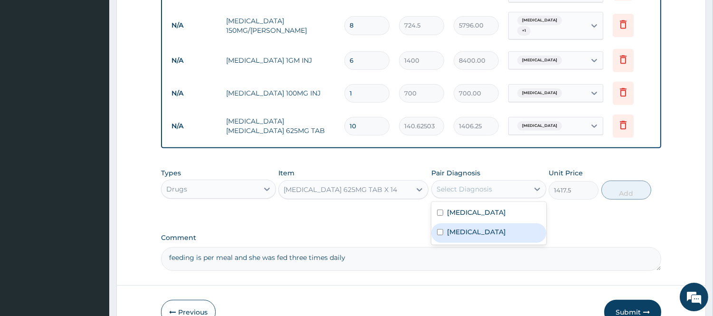
click at [467, 227] on label "Sepsis" at bounding box center [476, 231] width 59 height 9
checkbox input "true"
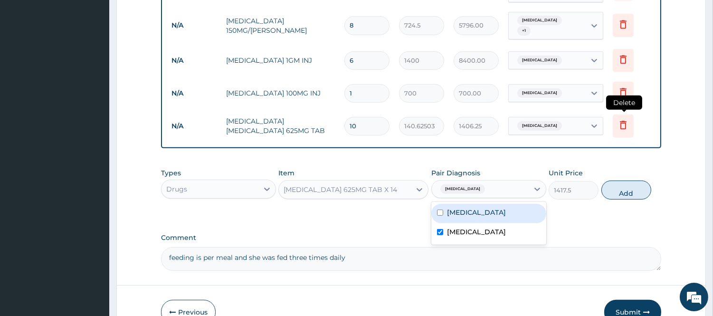
click at [627, 119] on icon at bounding box center [622, 124] width 11 height 11
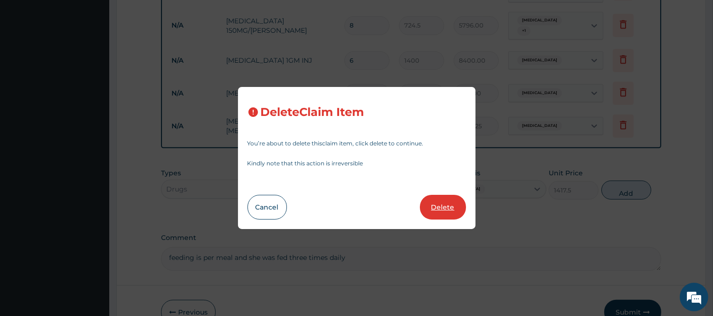
click at [442, 210] on button "Delete" at bounding box center [443, 207] width 46 height 25
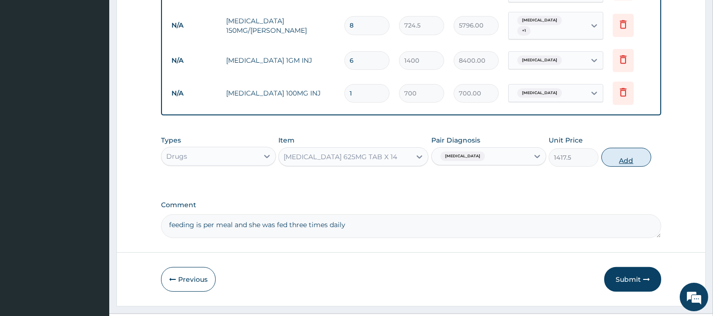
click at [627, 148] on button "Add" at bounding box center [626, 157] width 50 height 19
type input "0"
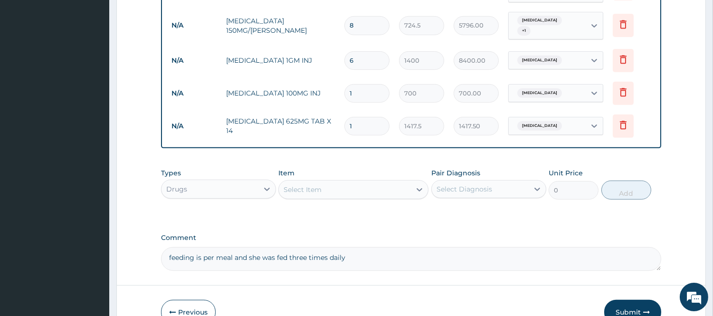
click at [384, 182] on div "Select Item" at bounding box center [345, 189] width 132 height 15
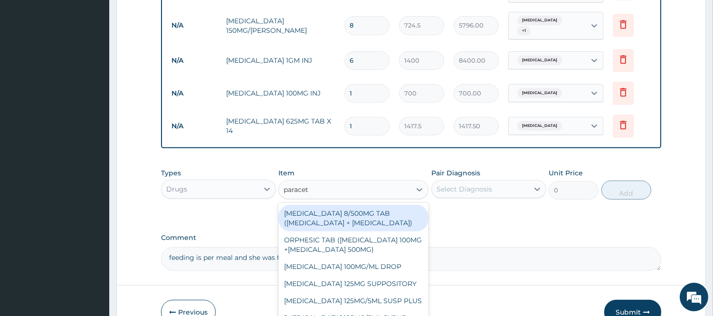
type input "paraceta"
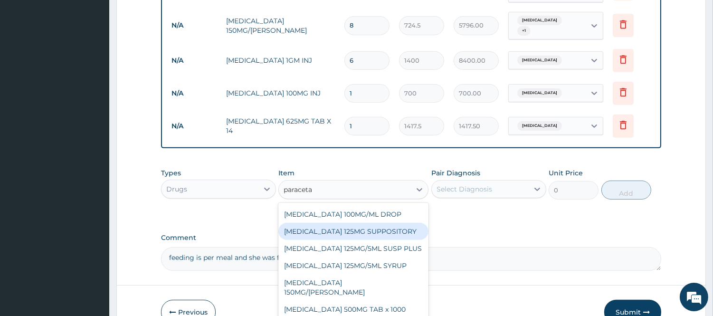
scroll to position [113, 0]
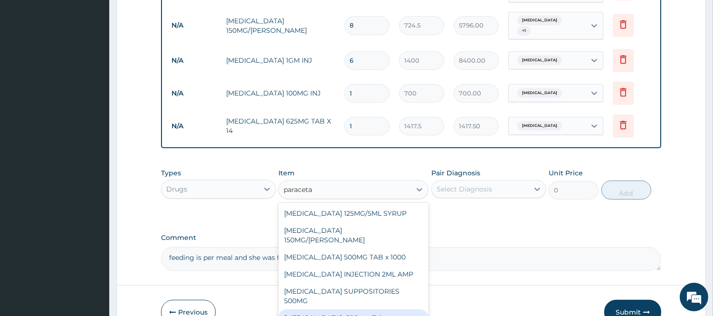
click at [357, 309] on div "Paracetamol 500mg Tab" at bounding box center [353, 317] width 150 height 17
type input "25"
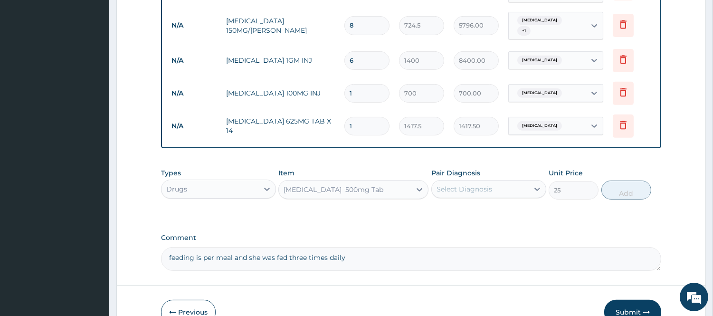
click at [491, 181] on div "Select Diagnosis" at bounding box center [480, 188] width 97 height 15
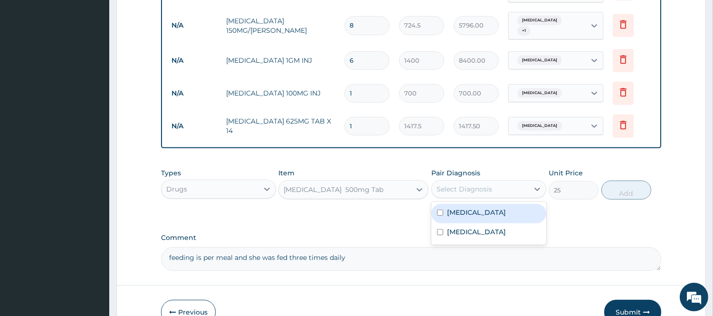
click at [467, 208] on label "Malaria" at bounding box center [476, 212] width 59 height 9
checkbox input "true"
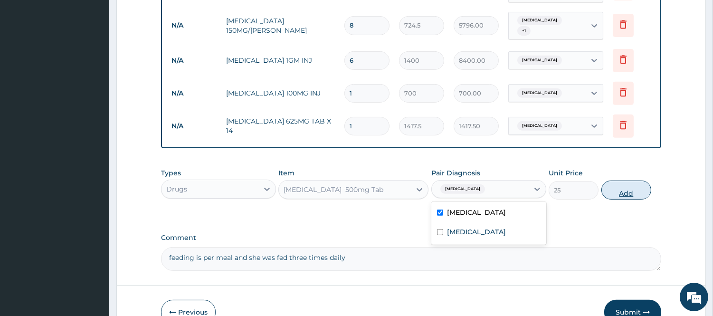
click at [626, 180] on button "Add" at bounding box center [626, 189] width 50 height 19
type input "0"
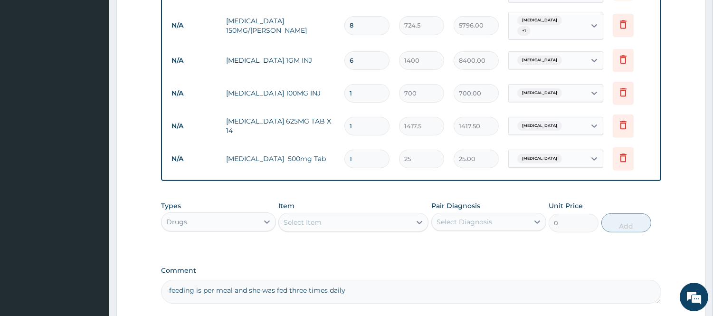
click at [362, 150] on input "1" at bounding box center [366, 159] width 45 height 19
type input "18"
type input "450.00"
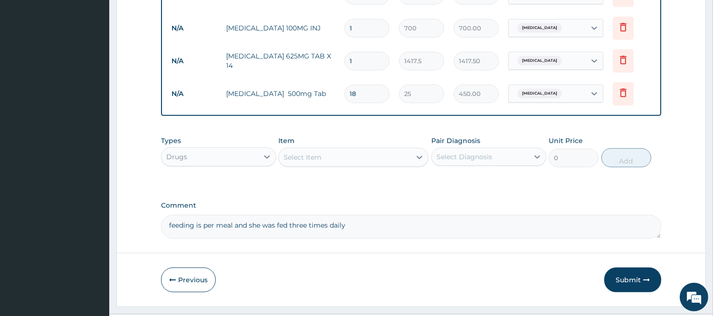
scroll to position [818, 0]
click at [629, 266] on button "Submit" at bounding box center [632, 278] width 57 height 25
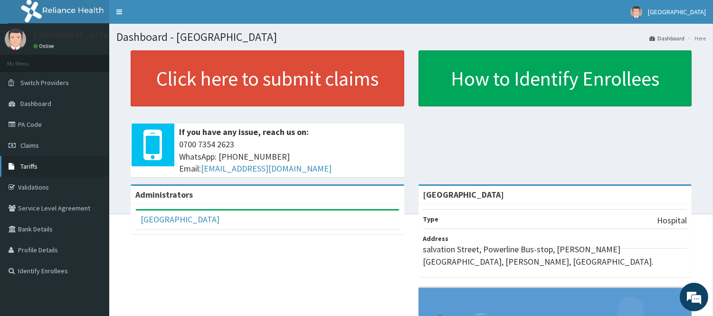
click at [69, 163] on link "Tariffs" at bounding box center [54, 166] width 109 height 21
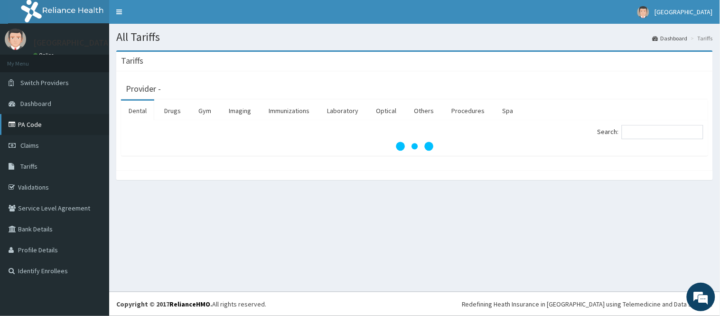
click at [50, 118] on link "PA Code" at bounding box center [54, 124] width 109 height 21
